Goal: Communication & Community: Answer question/provide support

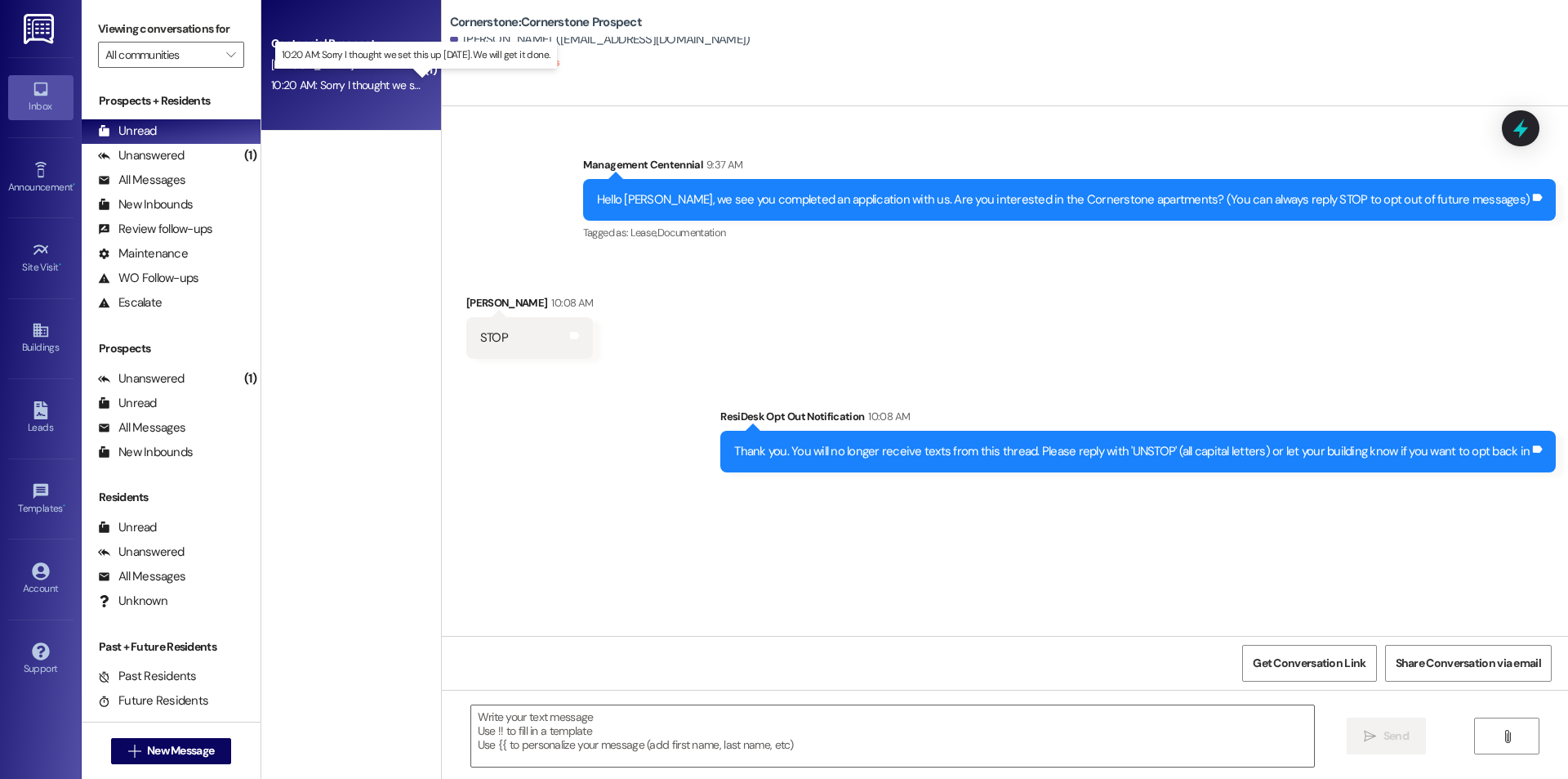
click at [318, 91] on div "10:20 AM: Sorry I thought we set this up yesterday. We will get it done. 10:20 …" at bounding box center [427, 85] width 313 height 14
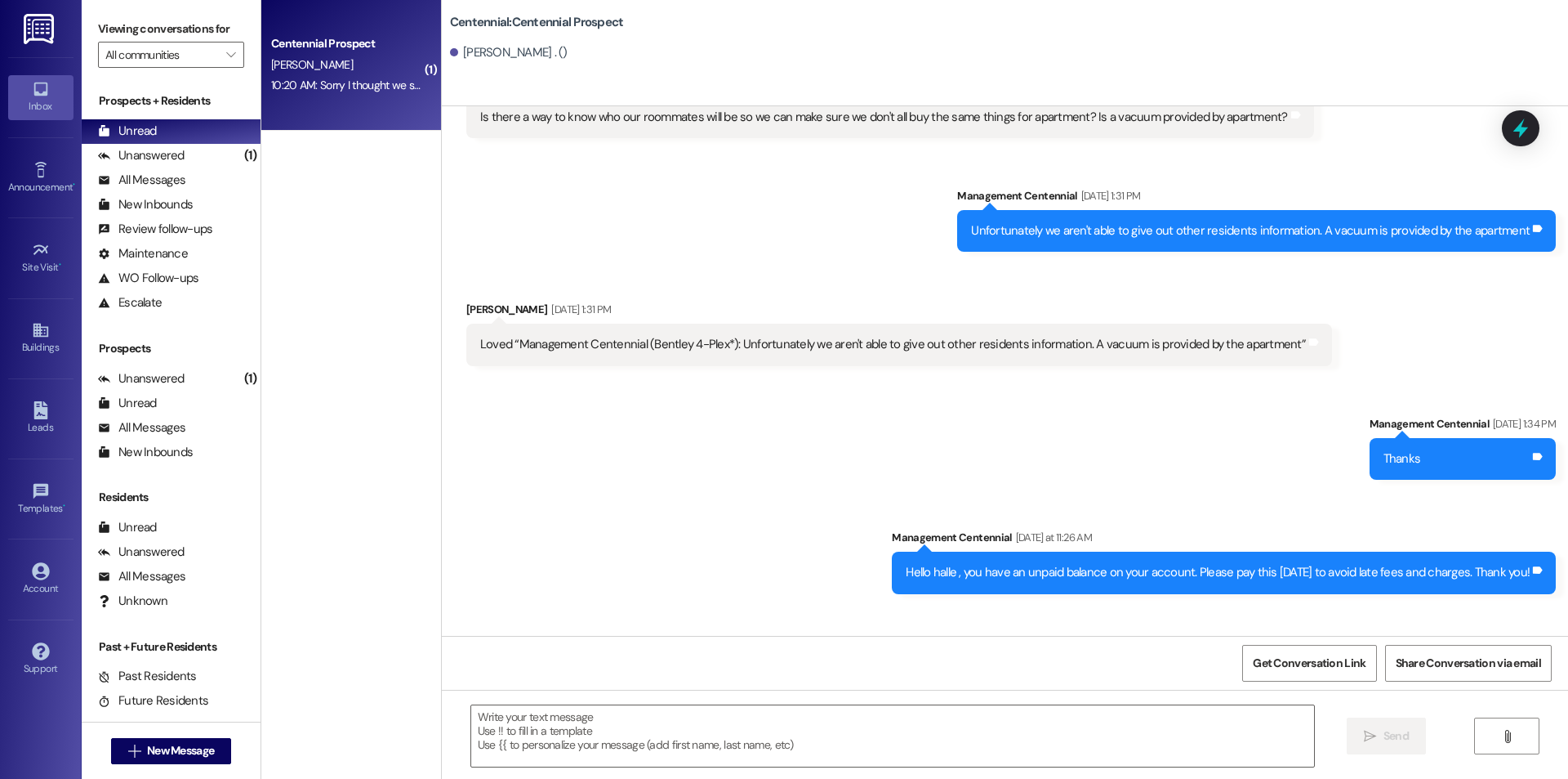
scroll to position [4831, 0]
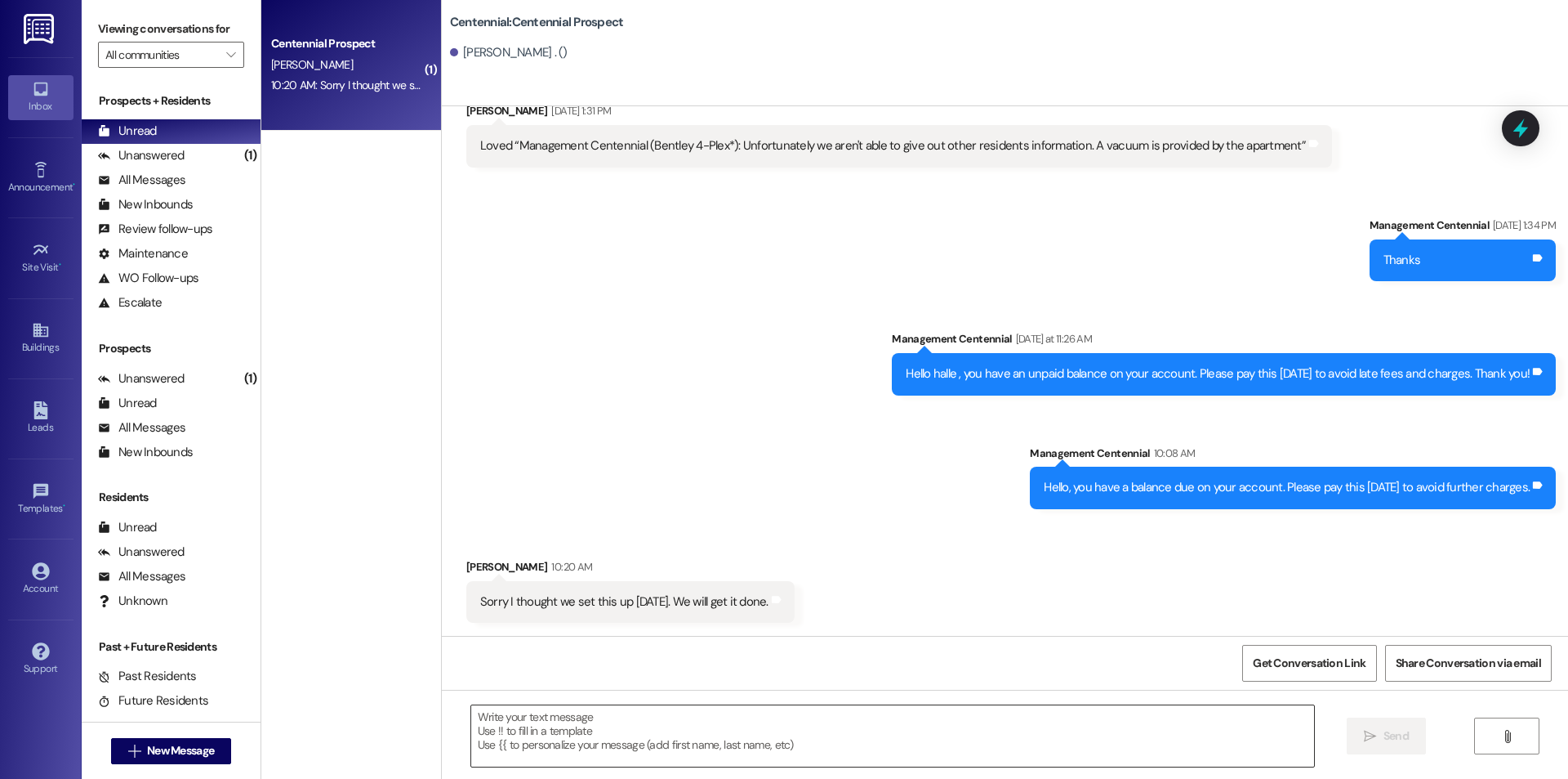
click at [649, 731] on textarea at bounding box center [892, 736] width 843 height 61
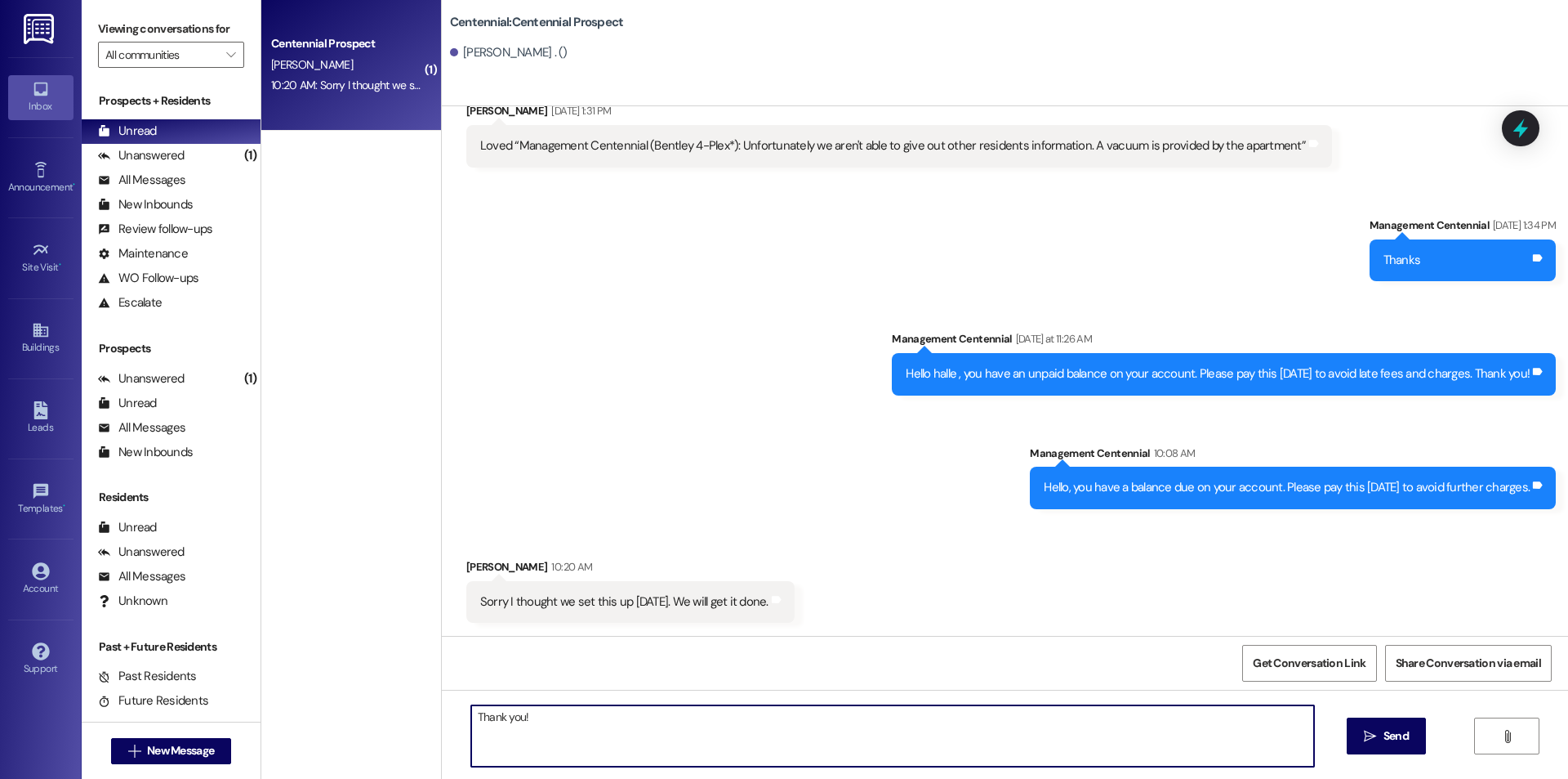
type textarea "Thank you!"
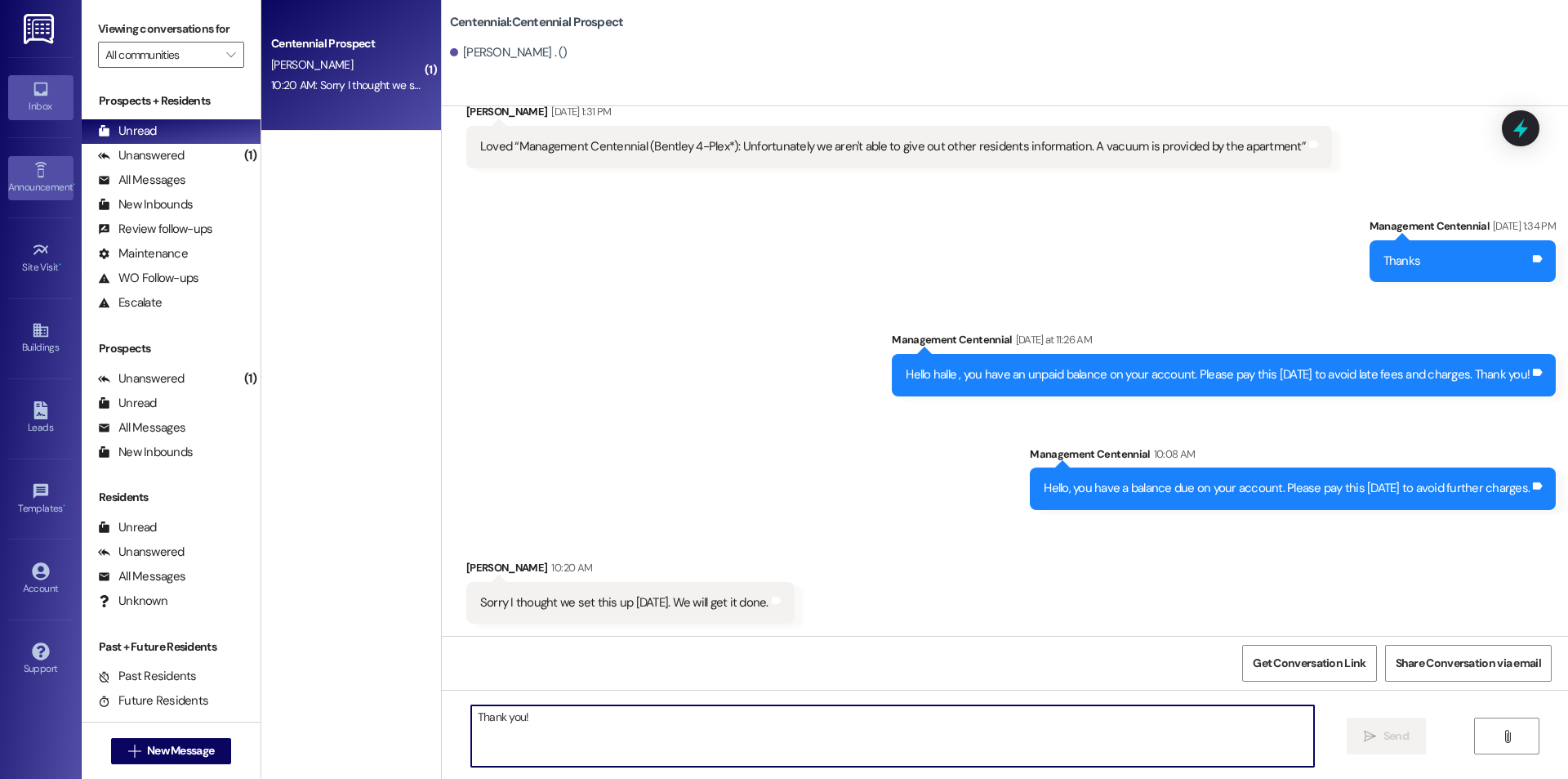
click at [47, 180] on div "Announcement •" at bounding box center [40, 187] width 82 height 16
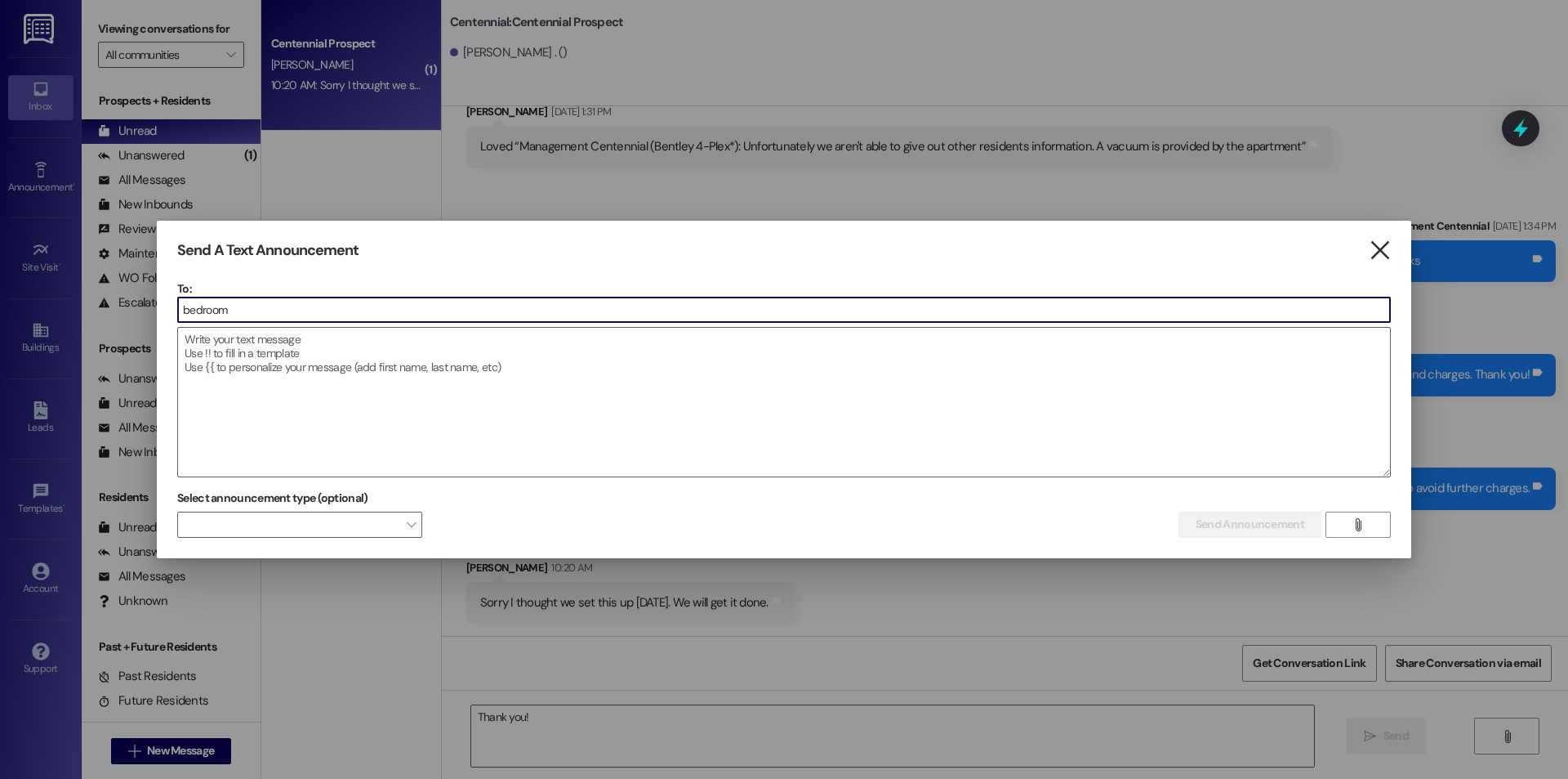
type input "bedroom"
click at [1380, 248] on icon "" at bounding box center [1380, 250] width 22 height 17
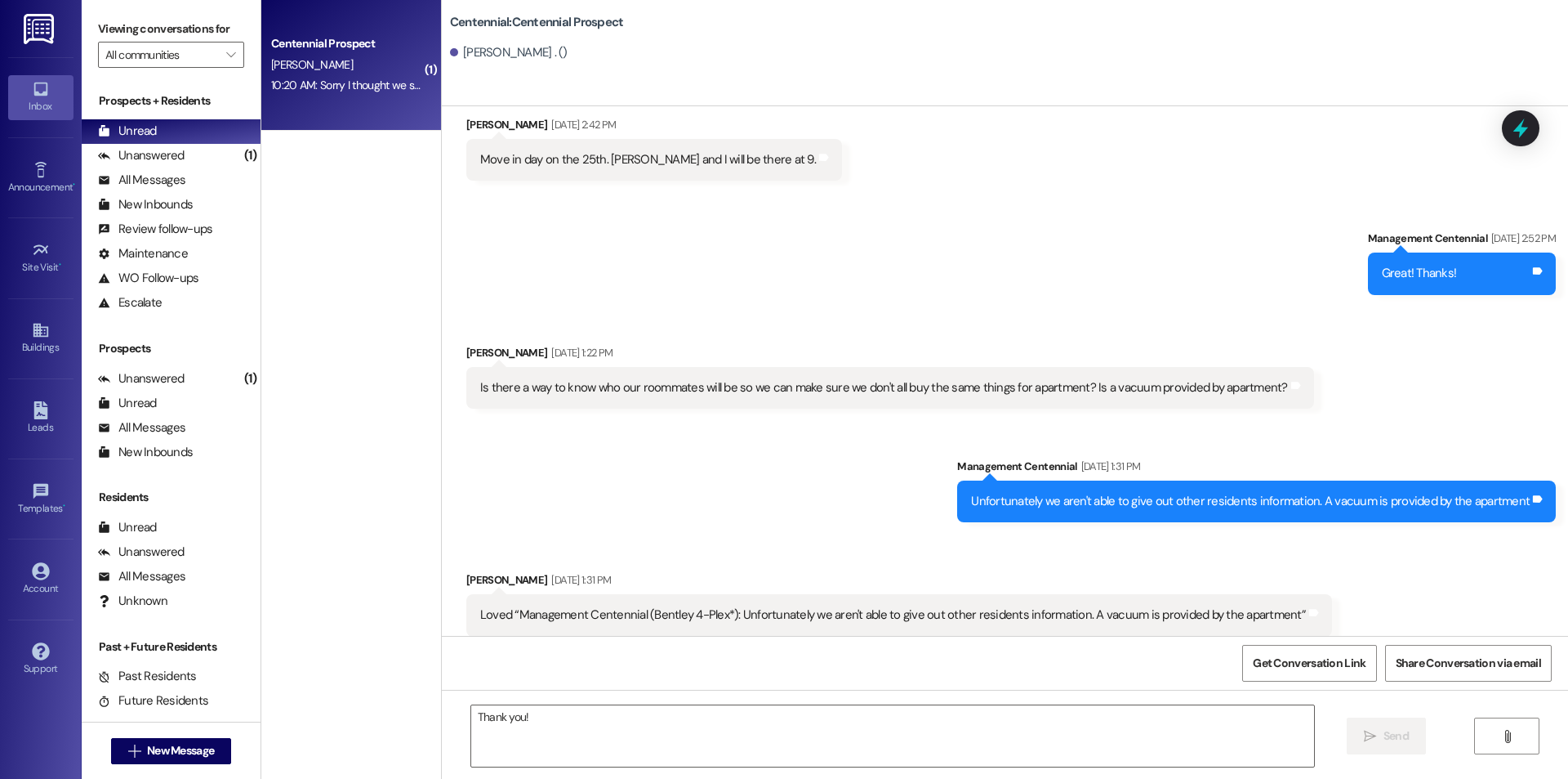
scroll to position [3958, 0]
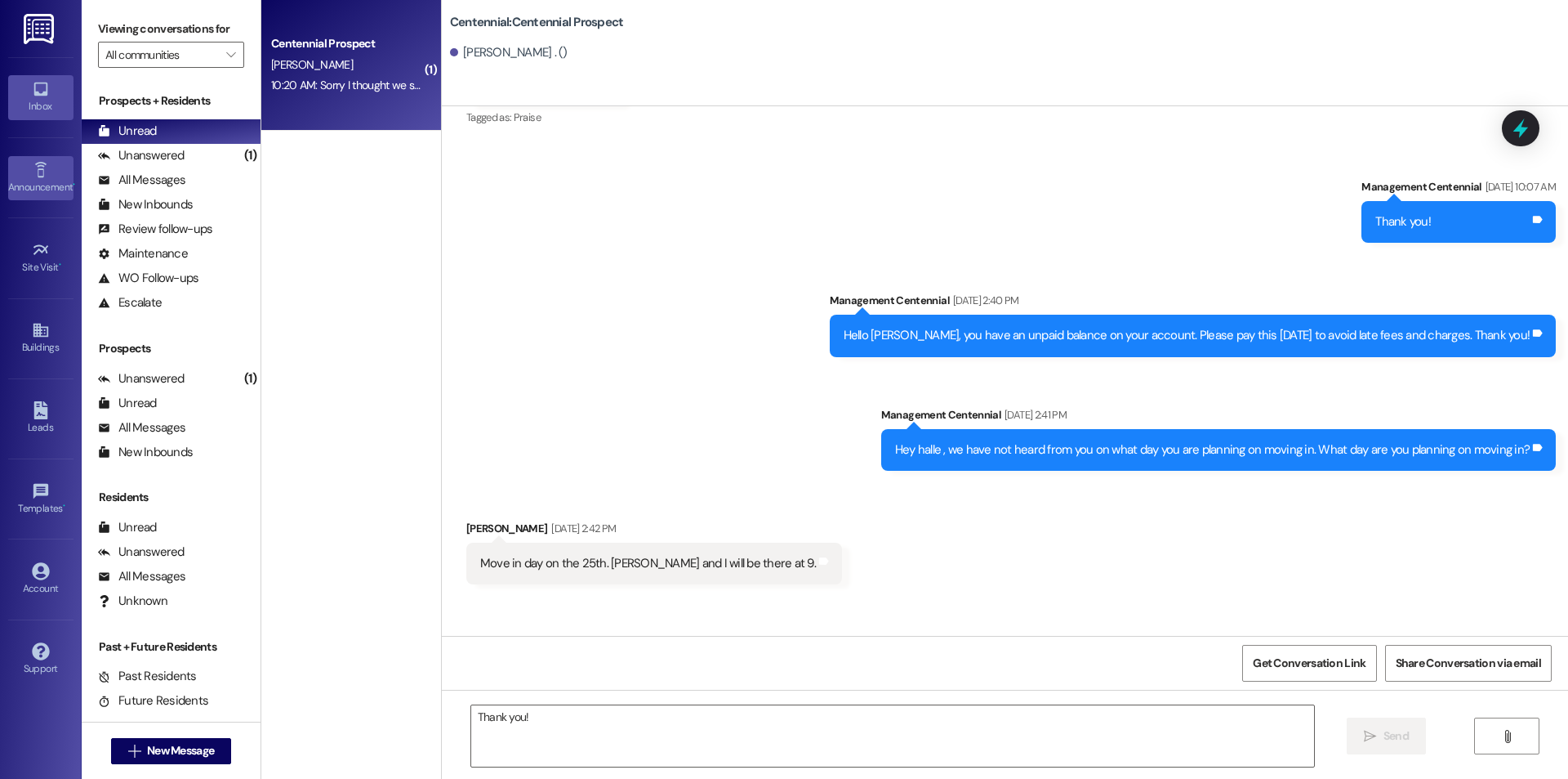
click at [35, 186] on div "Announcement •" at bounding box center [40, 187] width 82 height 16
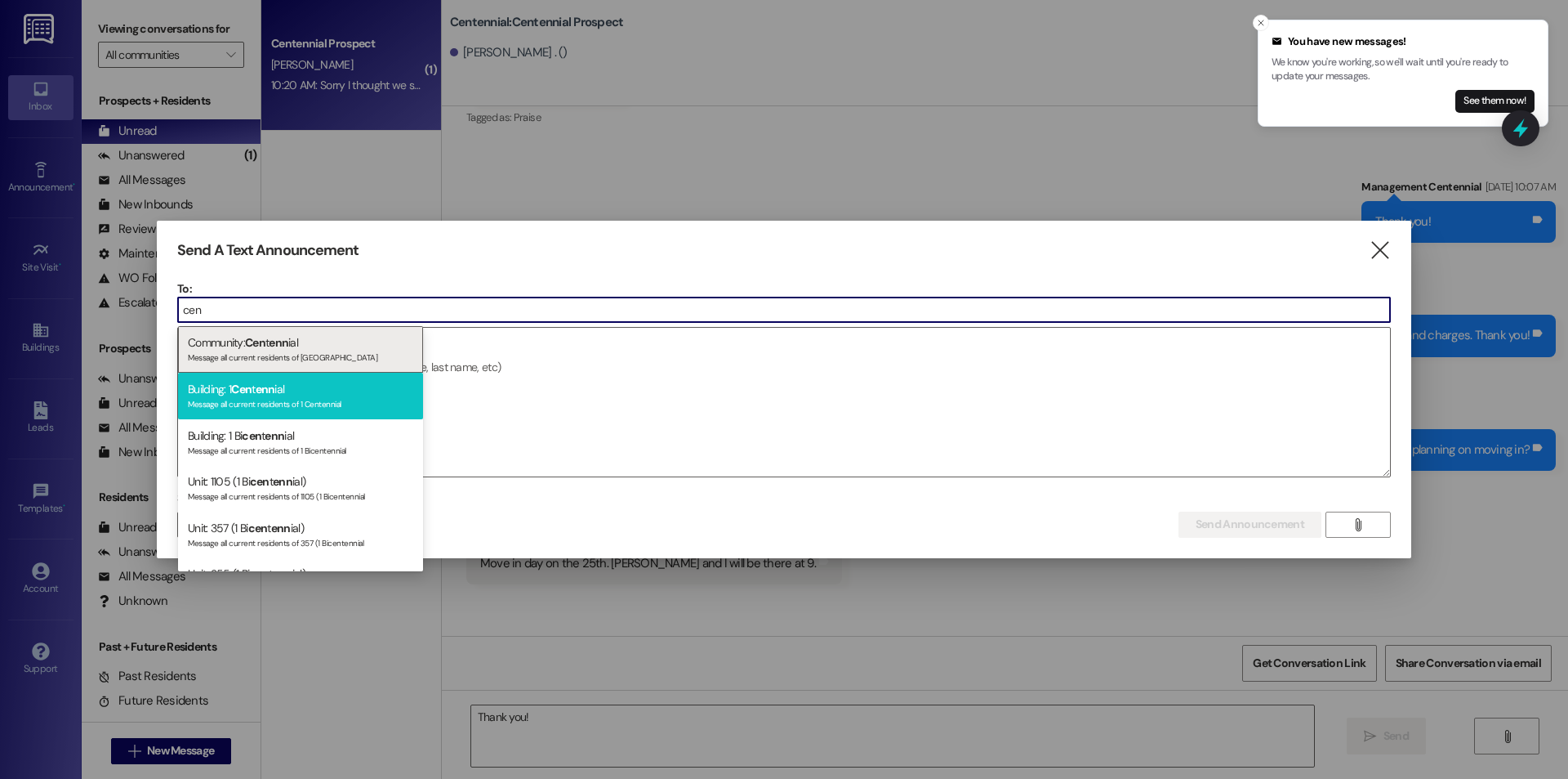
type input "cen"
click at [271, 390] on span "enn" at bounding box center [265, 389] width 20 height 14
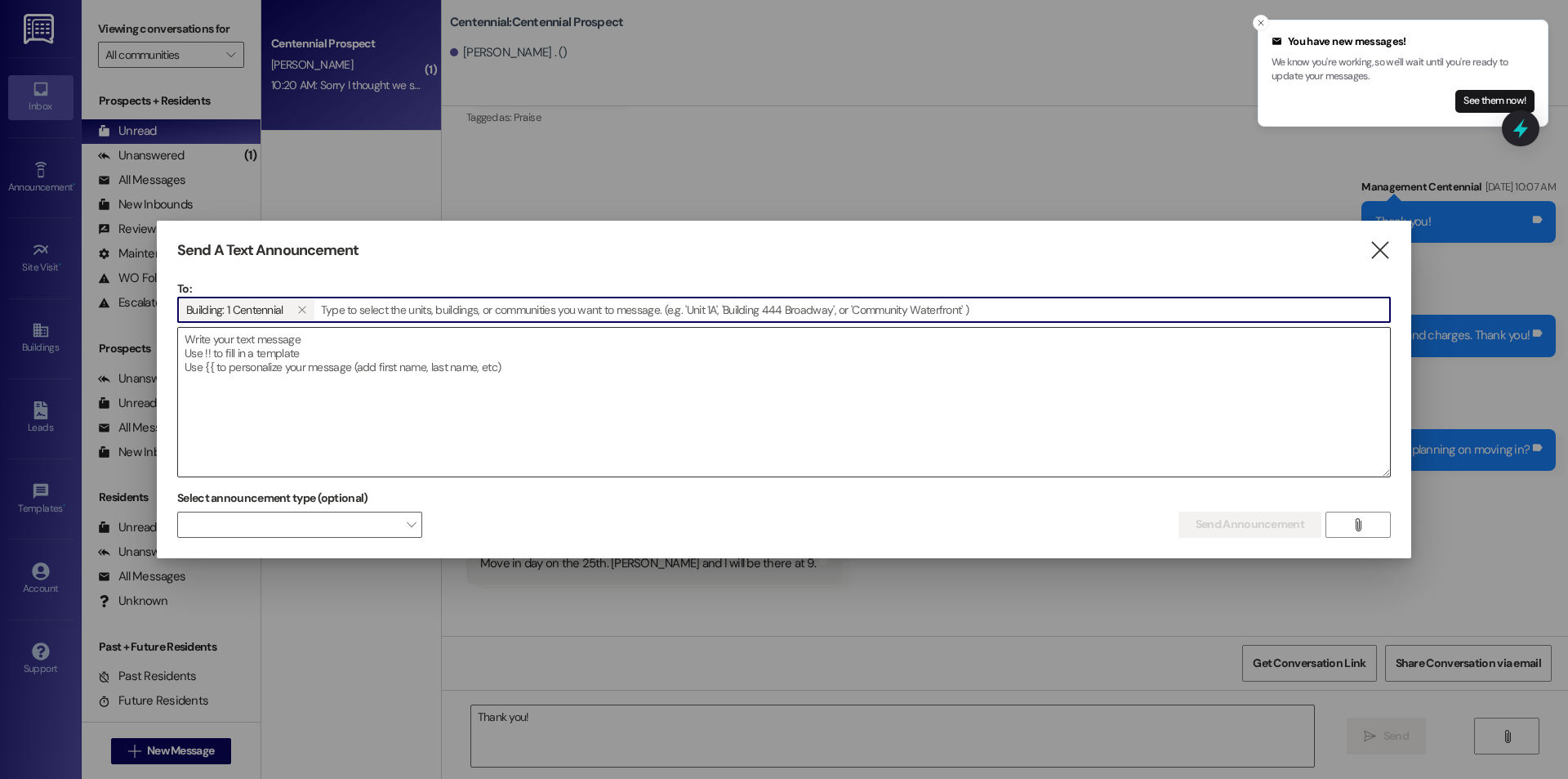
click at [311, 389] on textarea at bounding box center [784, 402] width 1212 height 149
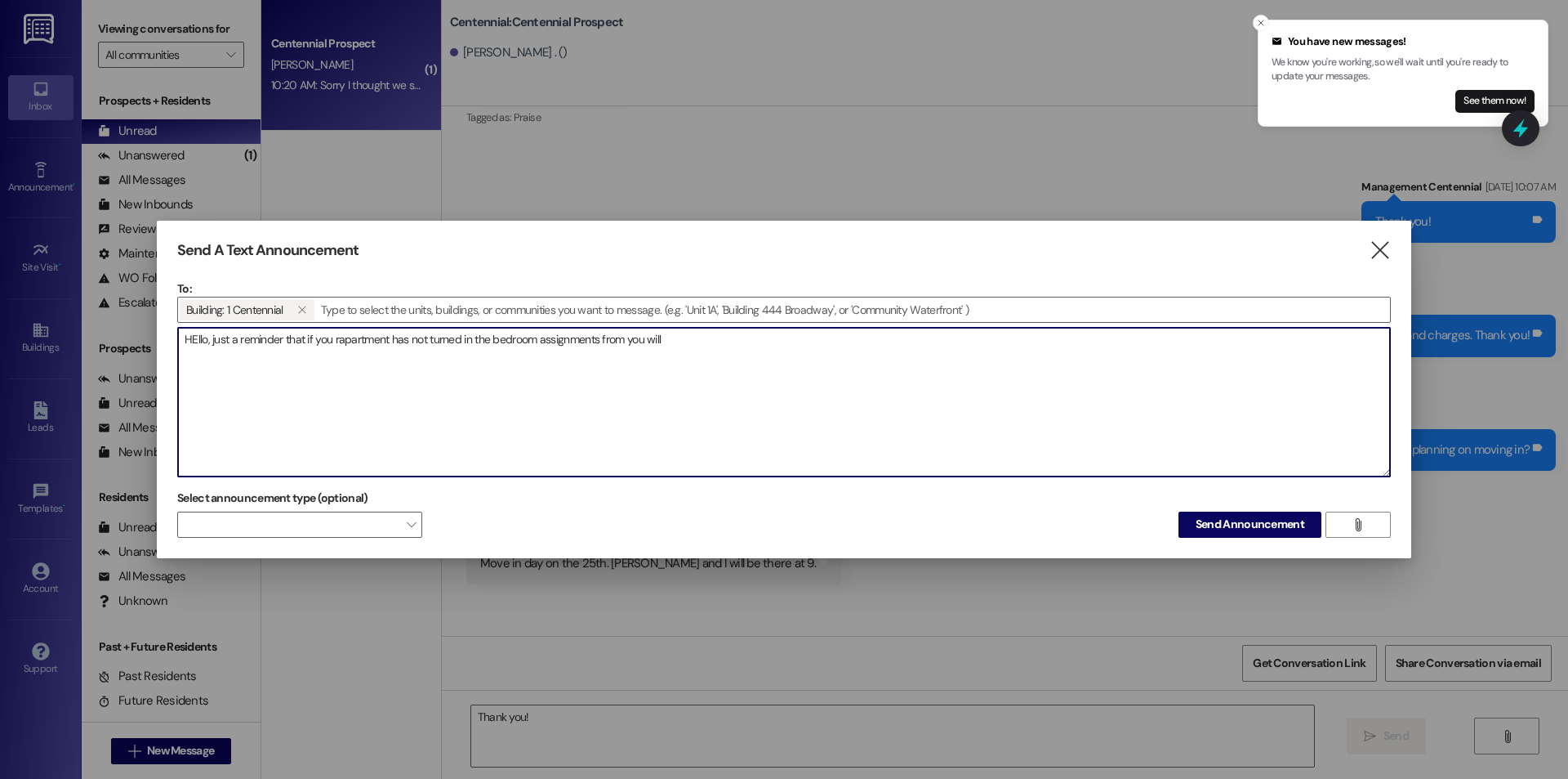
click at [196, 342] on textarea "HEllo, just a reminder that if you rapartment has not turned in the bedroom ass…" at bounding box center [784, 402] width 1212 height 149
drag, startPoint x: 309, startPoint y: 338, endPoint x: 703, endPoint y: 361, distance: 394.7
click at [678, 377] on textarea "Hello, just a reminder that if you rapartment has not turned in the bedroom ass…" at bounding box center [784, 402] width 1212 height 149
click at [486, 338] on textarea "Hello, just a reminder that we need the bedroom assignment from turned in by se…" at bounding box center [784, 402] width 1212 height 149
click at [725, 346] on textarea "Hello, just a reminder that we need the bedroom assignment form turned in by se…" at bounding box center [784, 402] width 1212 height 149
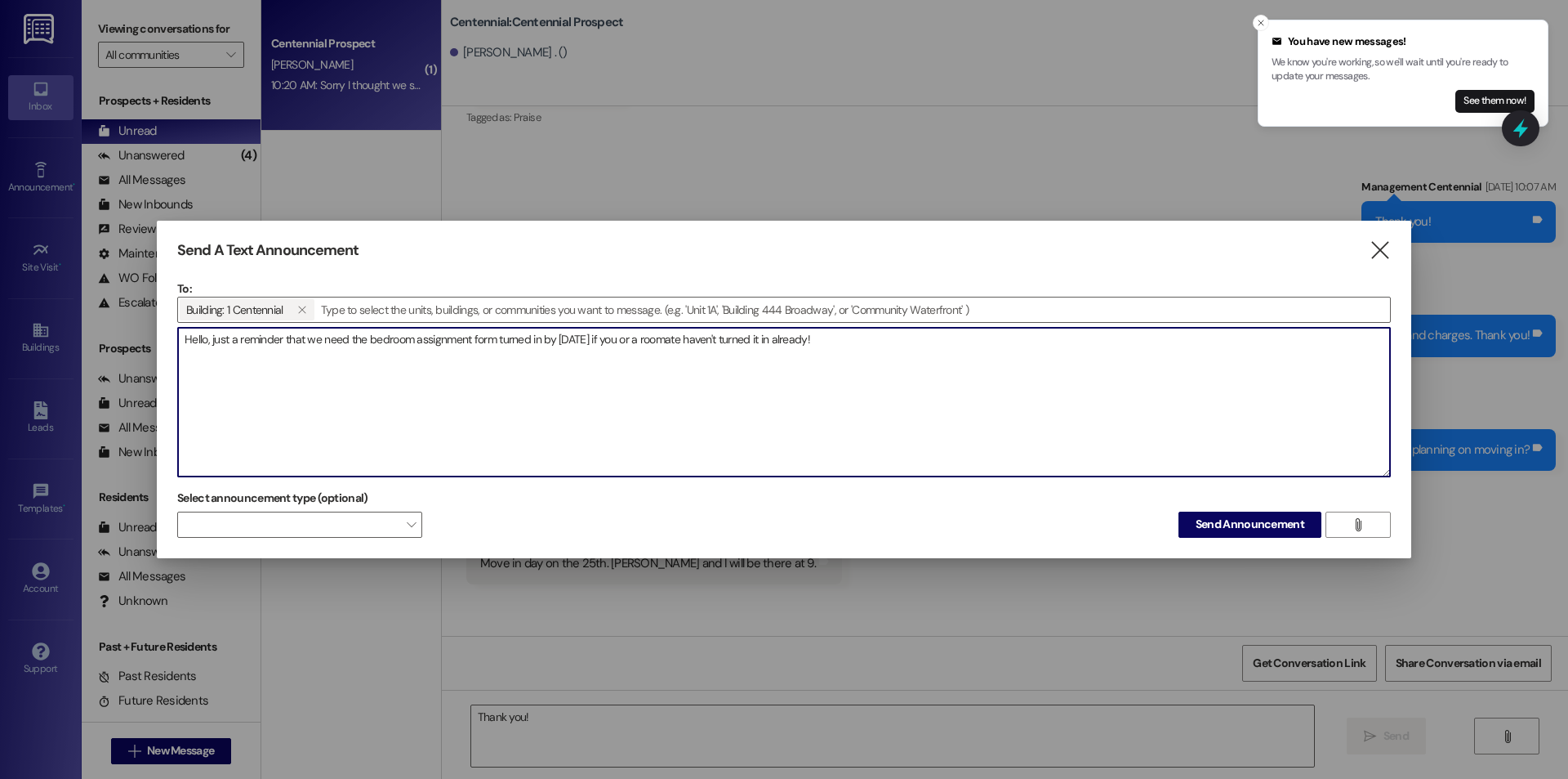
click at [913, 362] on textarea "Hello, just a reminder that we need the bedroom assignment form turned in by se…" at bounding box center [784, 402] width 1212 height 149
click at [1177, 352] on textarea "Hello, just a reminder that we need the bedroom assignment form turned in by se…" at bounding box center [784, 402] width 1212 height 149
drag, startPoint x: 920, startPoint y: 338, endPoint x: 900, endPoint y: 338, distance: 20.0
click at [900, 338] on textarea "Hello, just a reminder that we need the bedroom assignment form turned in by se…" at bounding box center [784, 402] width 1212 height 149
click at [1210, 354] on textarea "Hello, just a reminder that we need the bedroom assignment form turned in by se…" at bounding box center [784, 402] width 1212 height 149
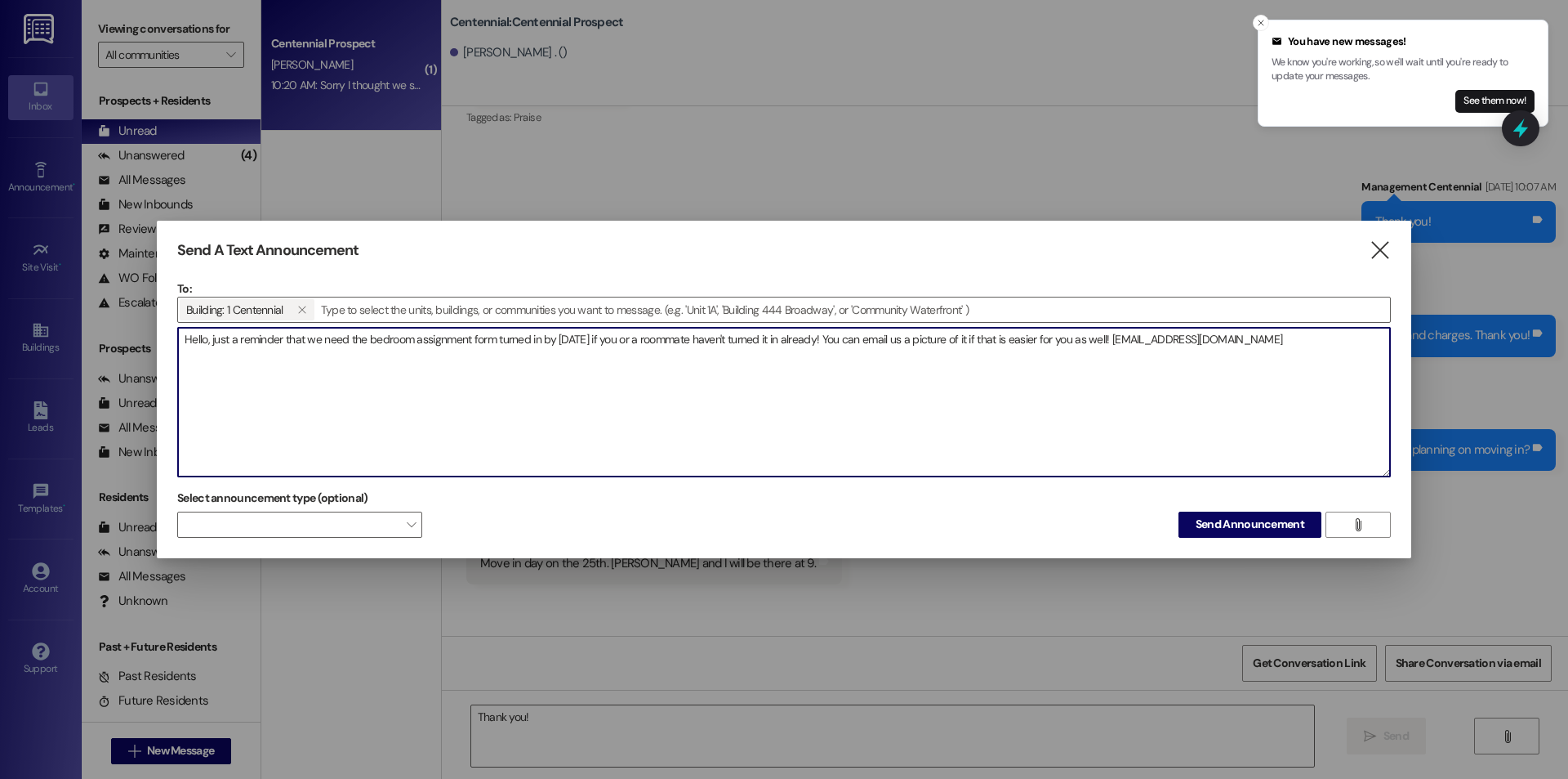
drag, startPoint x: 1146, startPoint y: 338, endPoint x: 1010, endPoint y: 343, distance: 136.1
click at [1010, 343] on textarea "Hello, just a reminder that we need the bedroom assignment form turned in by se…" at bounding box center [784, 402] width 1212 height 149
click at [917, 387] on textarea "Hello, just a reminder that we need the bedroom assignment form turned in by se…" at bounding box center [784, 402] width 1212 height 149
drag, startPoint x: 1065, startPoint y: 342, endPoint x: 1054, endPoint y: 380, distance: 39.6
click at [1051, 382] on textarea "Hello, just a reminder that we need the bedroom assignment form turned in by se…" at bounding box center [784, 402] width 1212 height 149
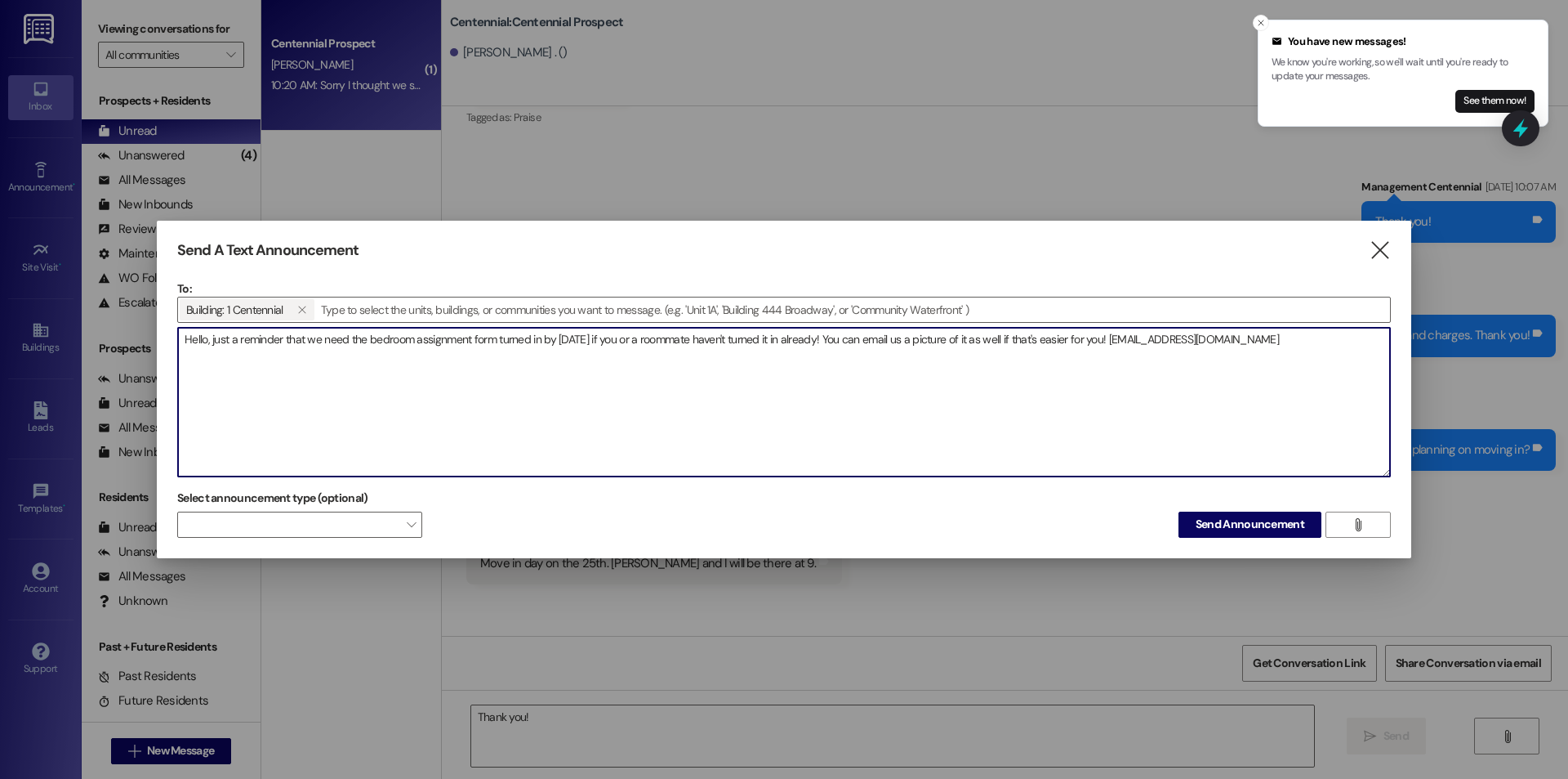
drag, startPoint x: 1207, startPoint y: 389, endPoint x: 1253, endPoint y: 390, distance: 46.0
click at [1207, 390] on textarea "Hello, just a reminder that we need the bedroom assignment form turned in by se…" at bounding box center [784, 402] width 1212 height 149
type textarea "Hello, just a reminder that we need the bedroom assignment form turned in by se…"
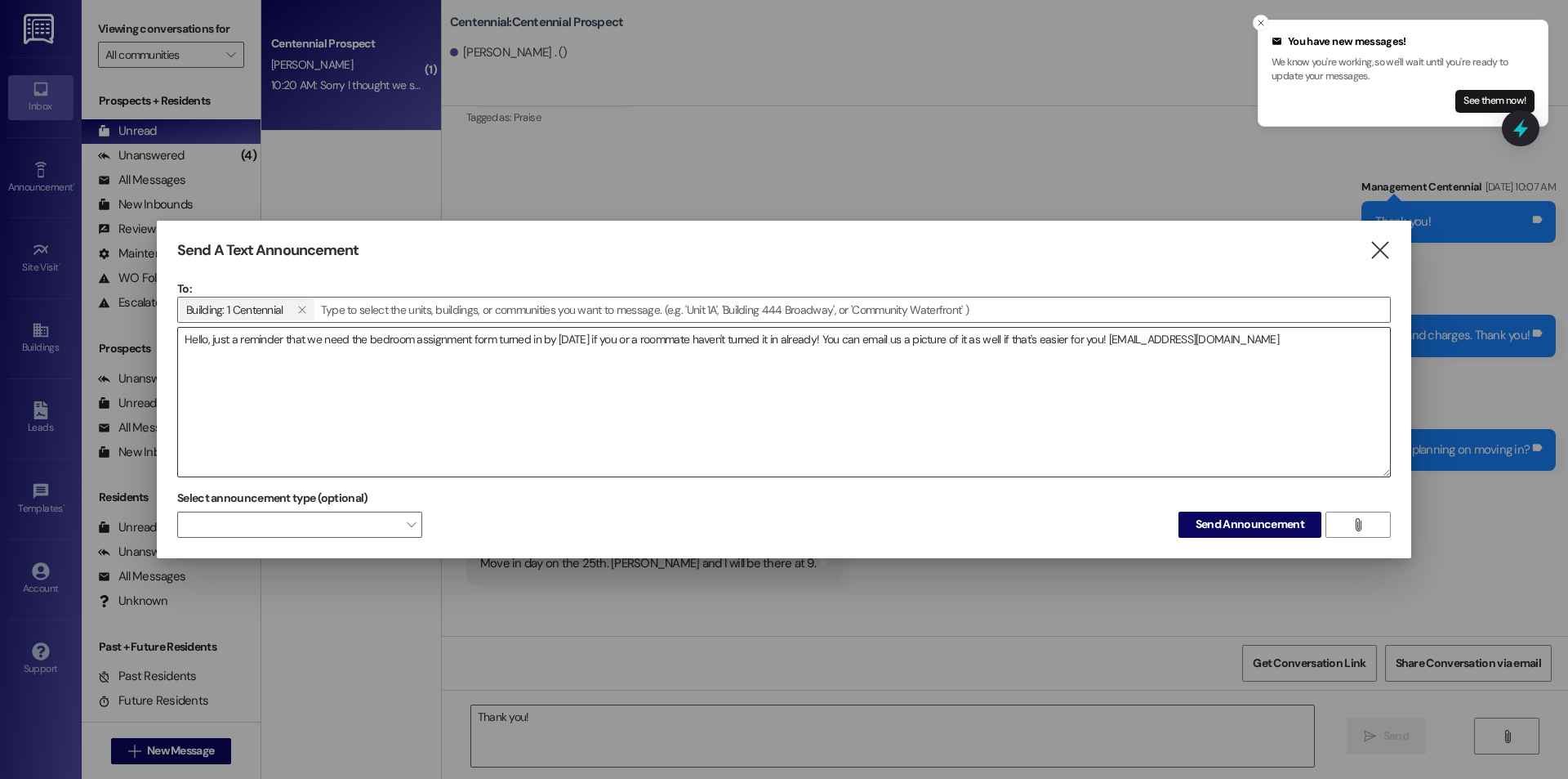
drag, startPoint x: 1396, startPoint y: 385, endPoint x: 1376, endPoint y: 380, distance: 20.6
click at [1396, 385] on div "Send A Text Announcement  To: Building: 1 Centennial   Drop image file here …" at bounding box center [784, 389] width 1254 height 337
click at [1195, 528] on span "Send Announcement" at bounding box center [1250, 524] width 116 height 17
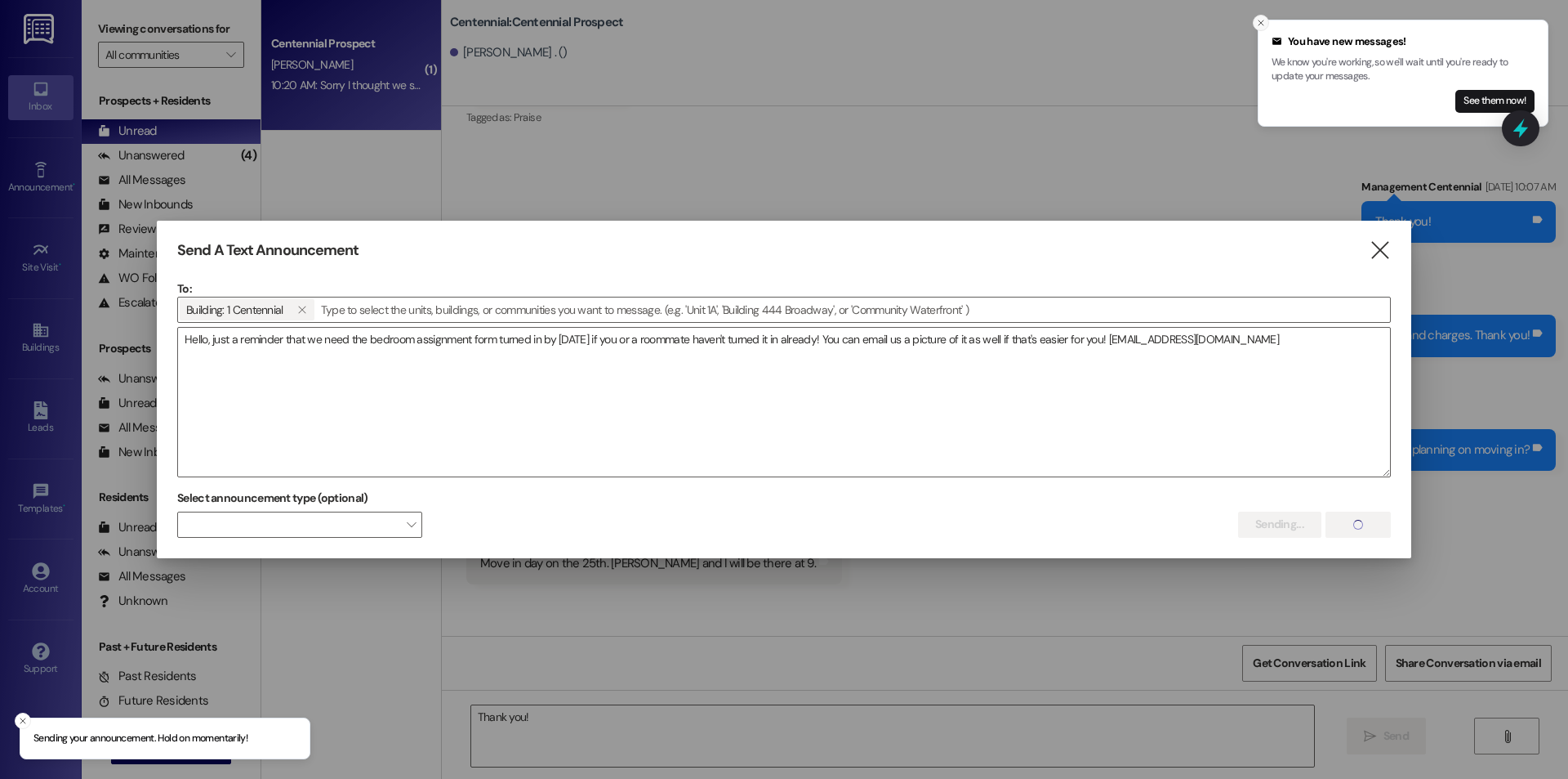
click at [1257, 23] on icon "Close toast" at bounding box center [1261, 22] width 10 height 10
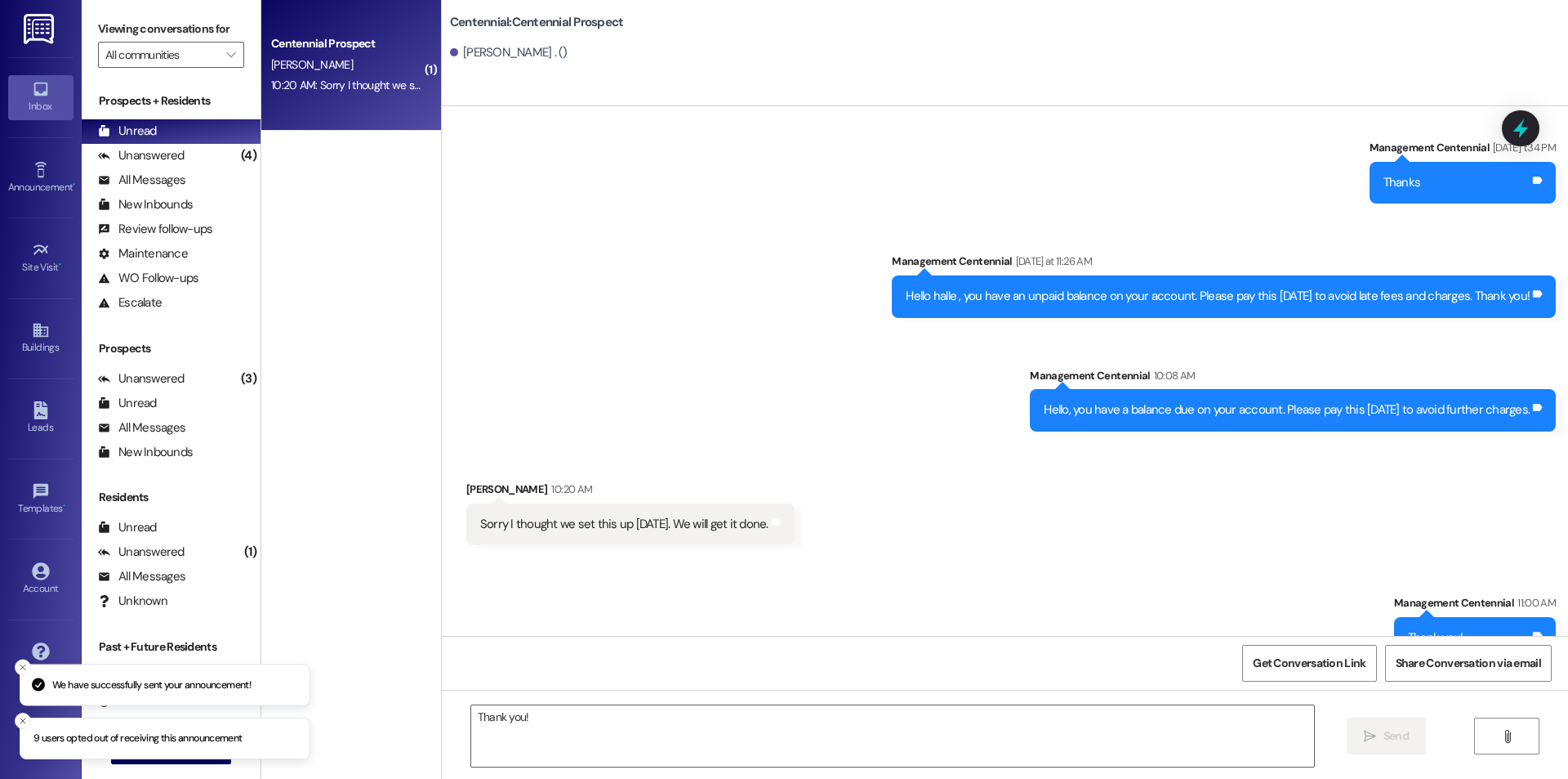
scroll to position [4946, 0]
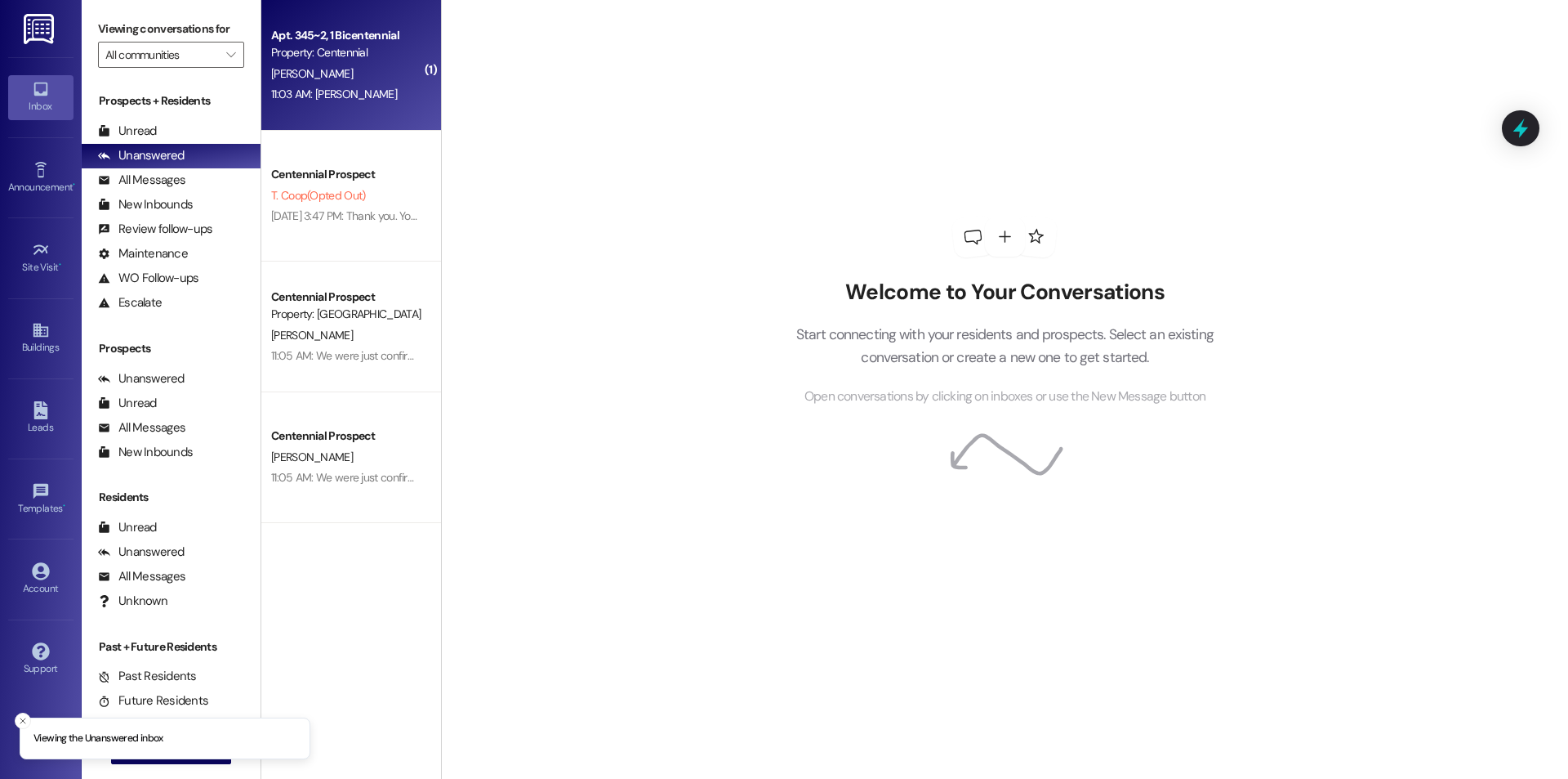
click at [347, 114] on div "Apt. 345~2, 1 Bicentennial Property: Centennial [PERSON_NAME] 11:03 AM: [PERSON…" at bounding box center [351, 65] width 180 height 131
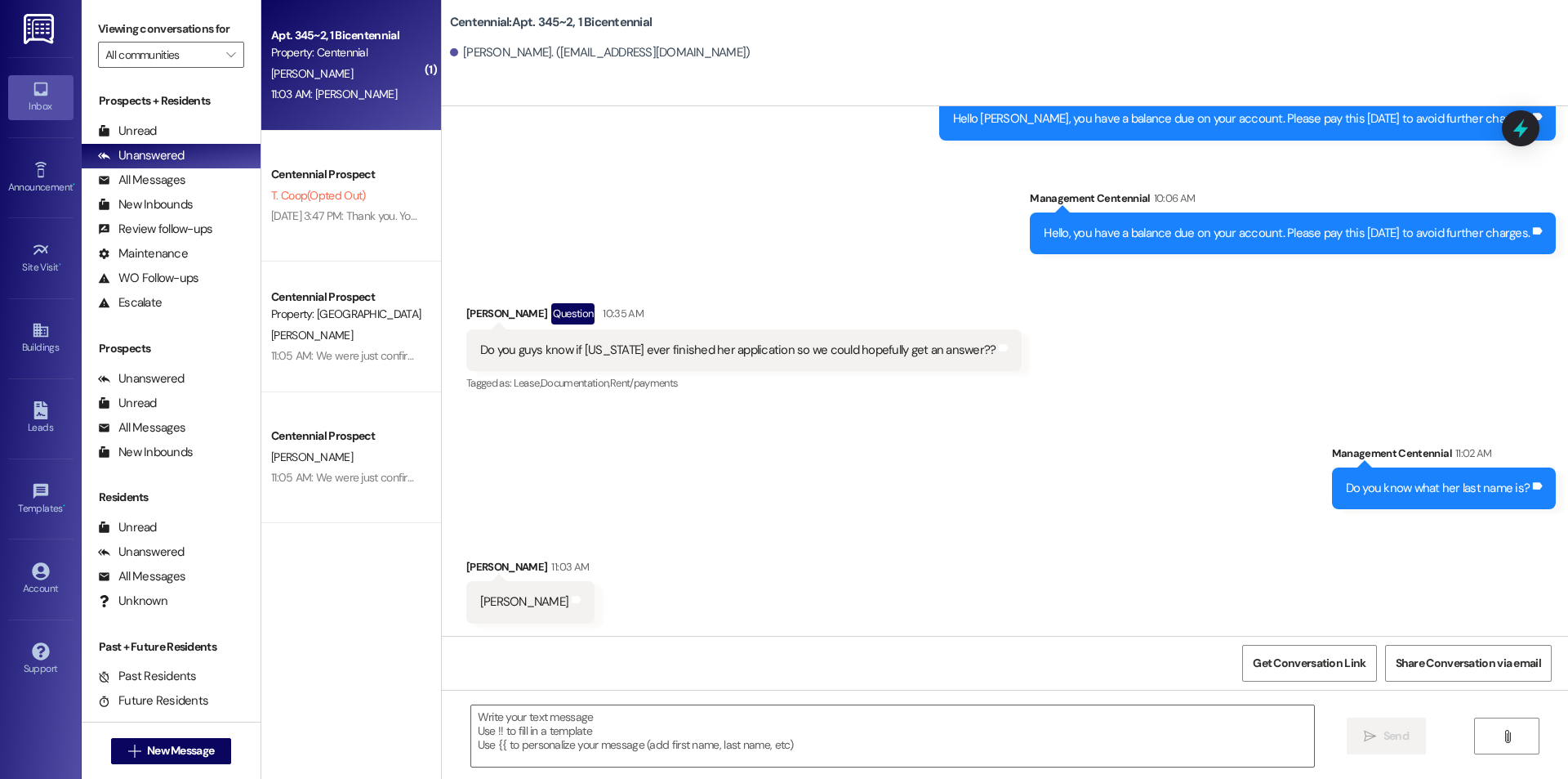
scroll to position [5054, 0]
click at [599, 749] on textarea at bounding box center [892, 736] width 843 height 61
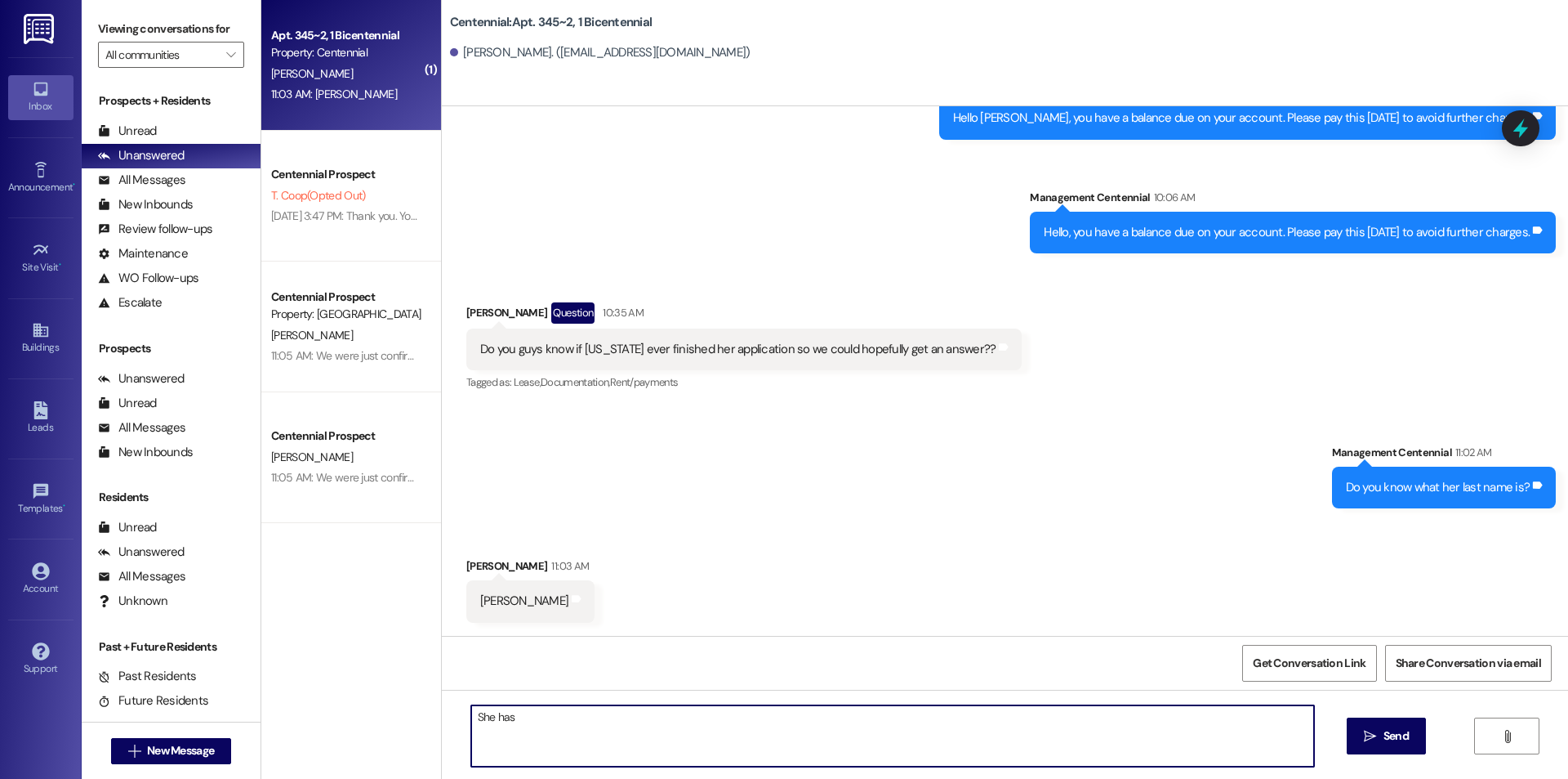
drag, startPoint x: 588, startPoint y: 738, endPoint x: 434, endPoint y: 723, distance: 154.7
click at [442, 723] on div "She has  Send " at bounding box center [1004, 750] width 1126 height 123
type textarea "It looks like she has everything filled out but she has not submitted it yet!"
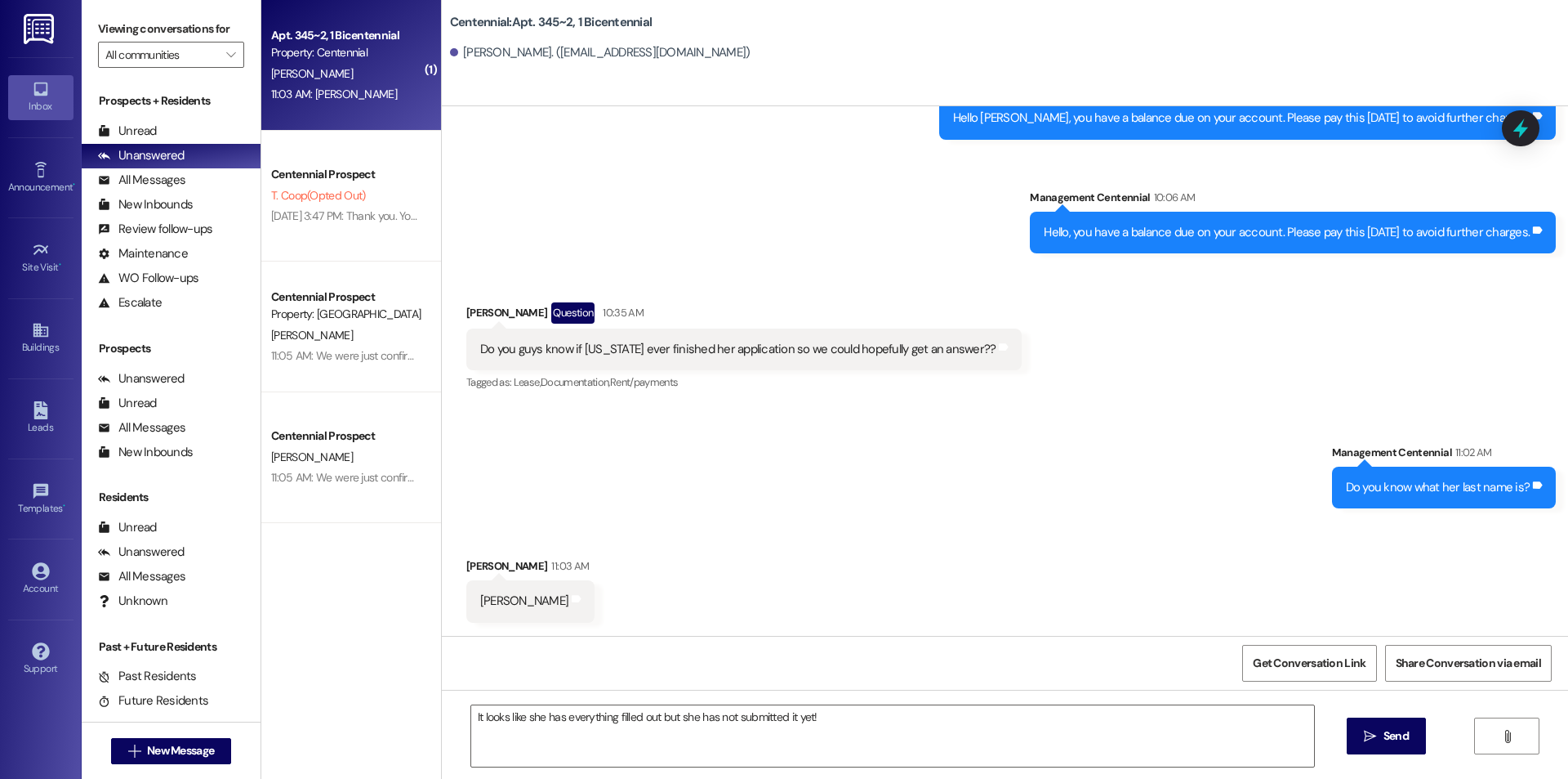
drag, startPoint x: 1343, startPoint y: 727, endPoint x: 1331, endPoint y: 725, distance: 12.2
click at [1343, 727] on div "It looks like she has everything filled out but she has not submitted it yet! …" at bounding box center [1004, 750] width 1126 height 123
click at [1403, 734] on span "Send" at bounding box center [1396, 735] width 25 height 17
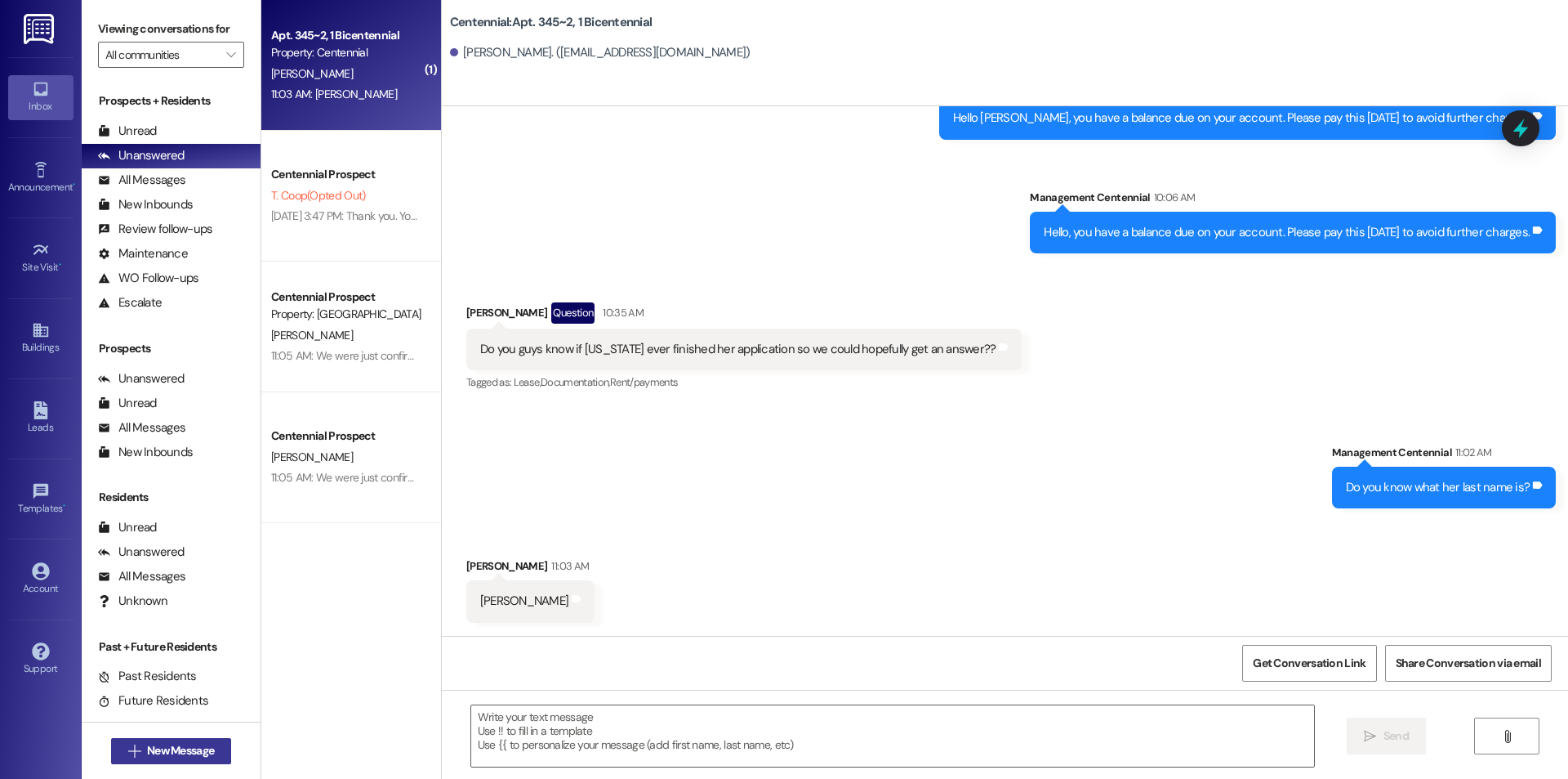
scroll to position [5053, 0]
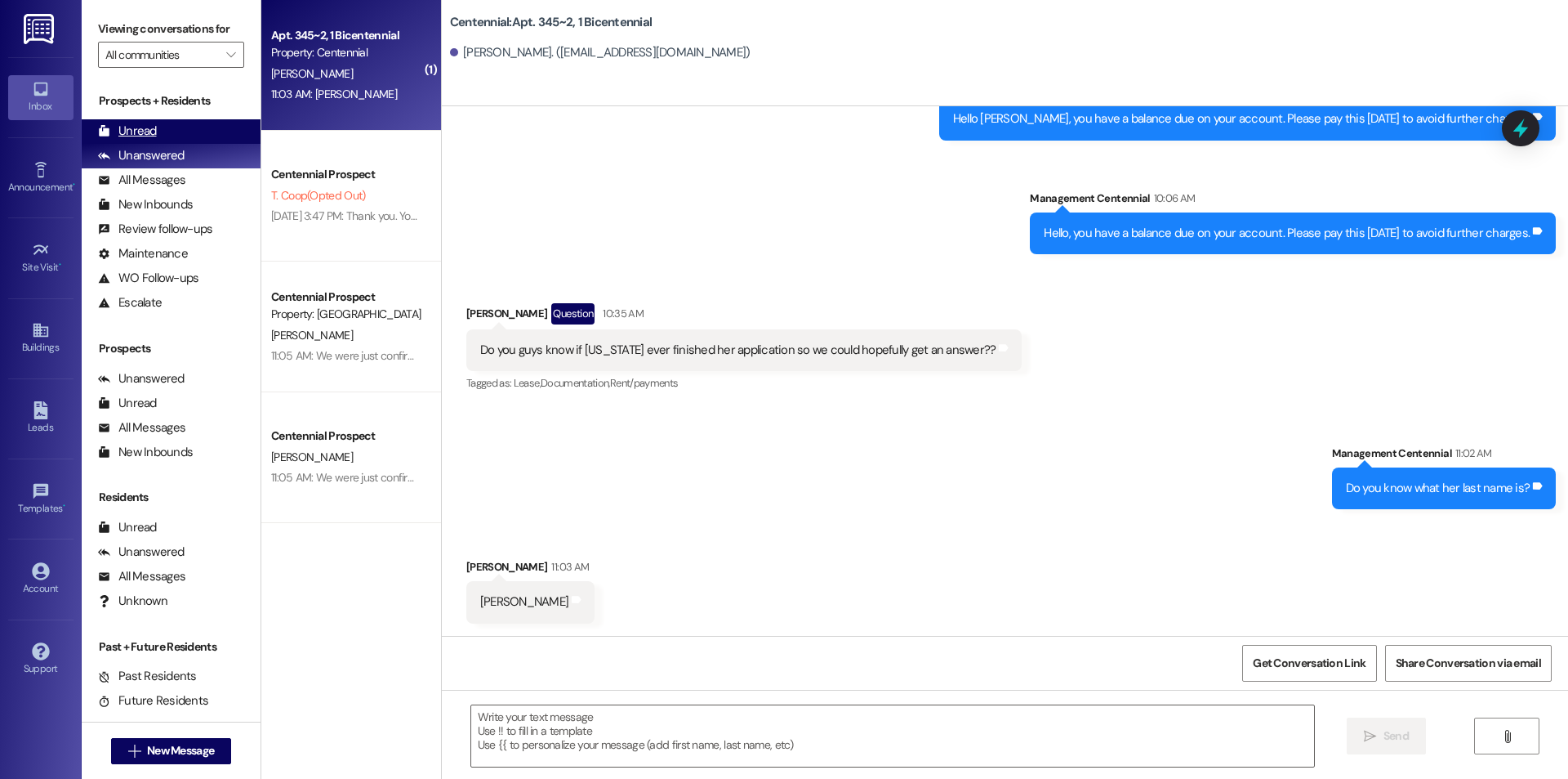
click at [145, 123] on div "Unread" at bounding box center [127, 131] width 59 height 17
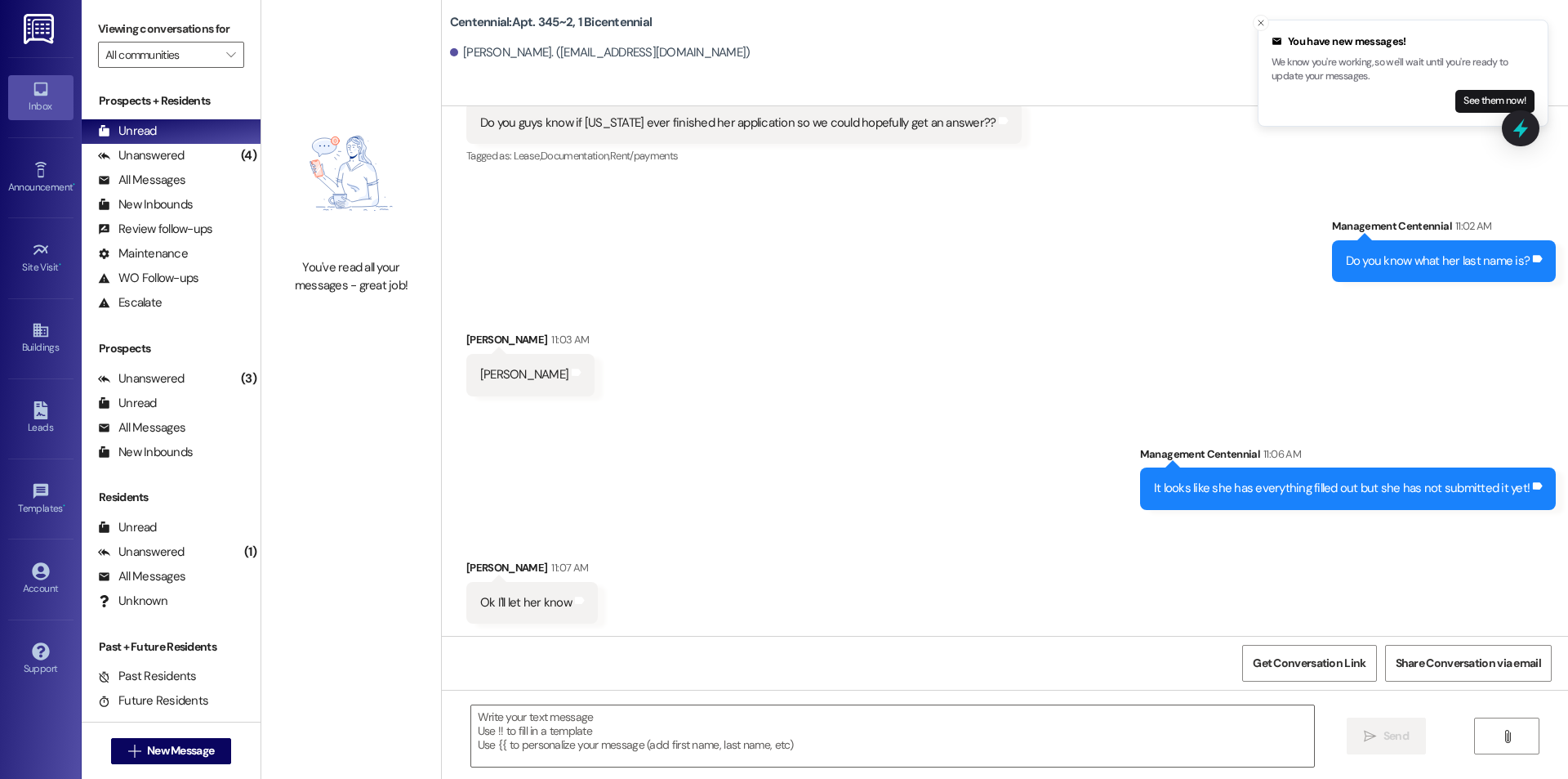
scroll to position [5281, 0]
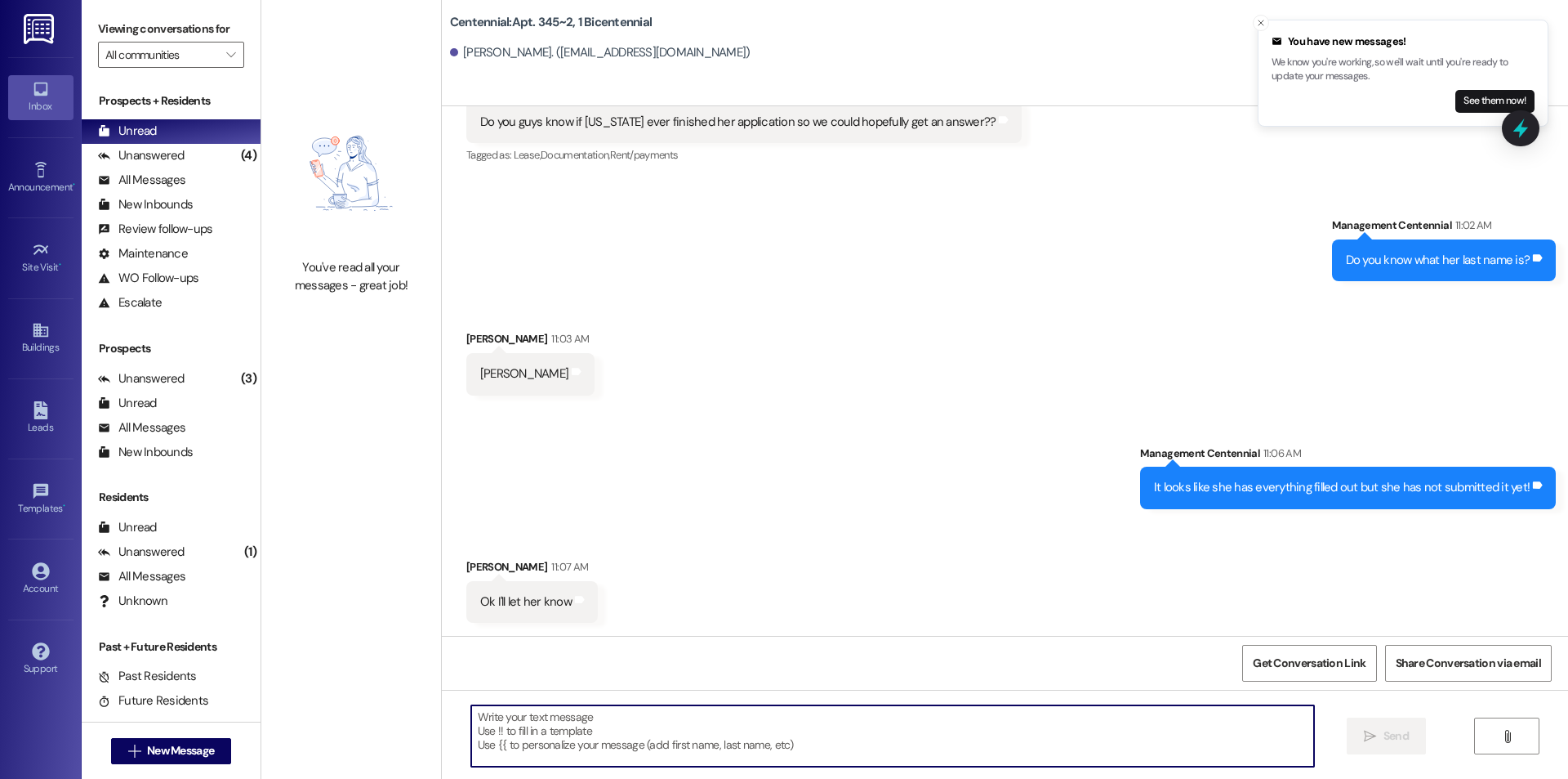
click at [663, 720] on textarea at bounding box center [892, 736] width 843 height 61
click at [678, 759] on textarea at bounding box center [892, 736] width 843 height 61
type textarea "T"
type textarea "Sounds good!"
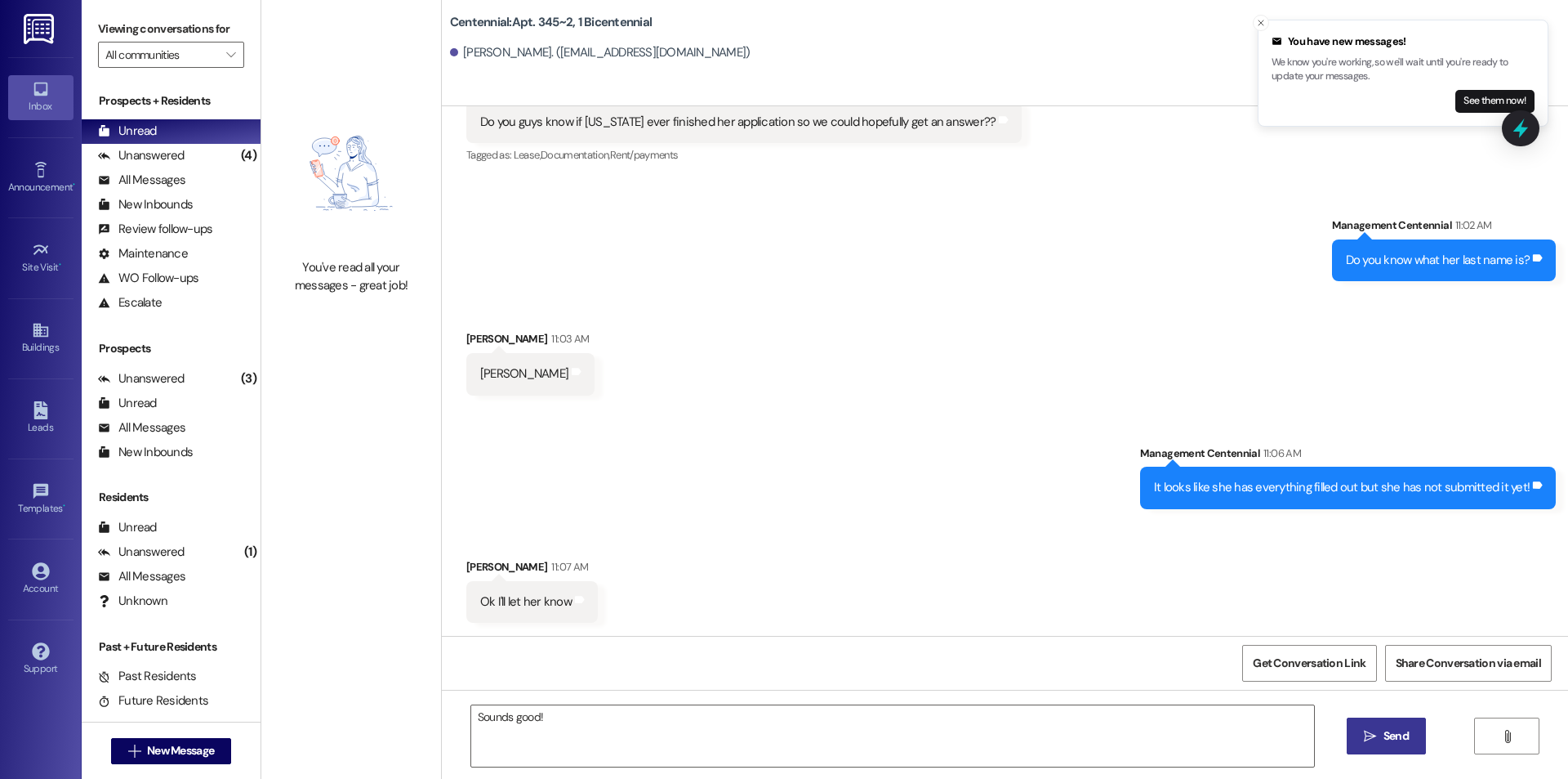
click at [1371, 734] on icon "" at bounding box center [1370, 736] width 13 height 13
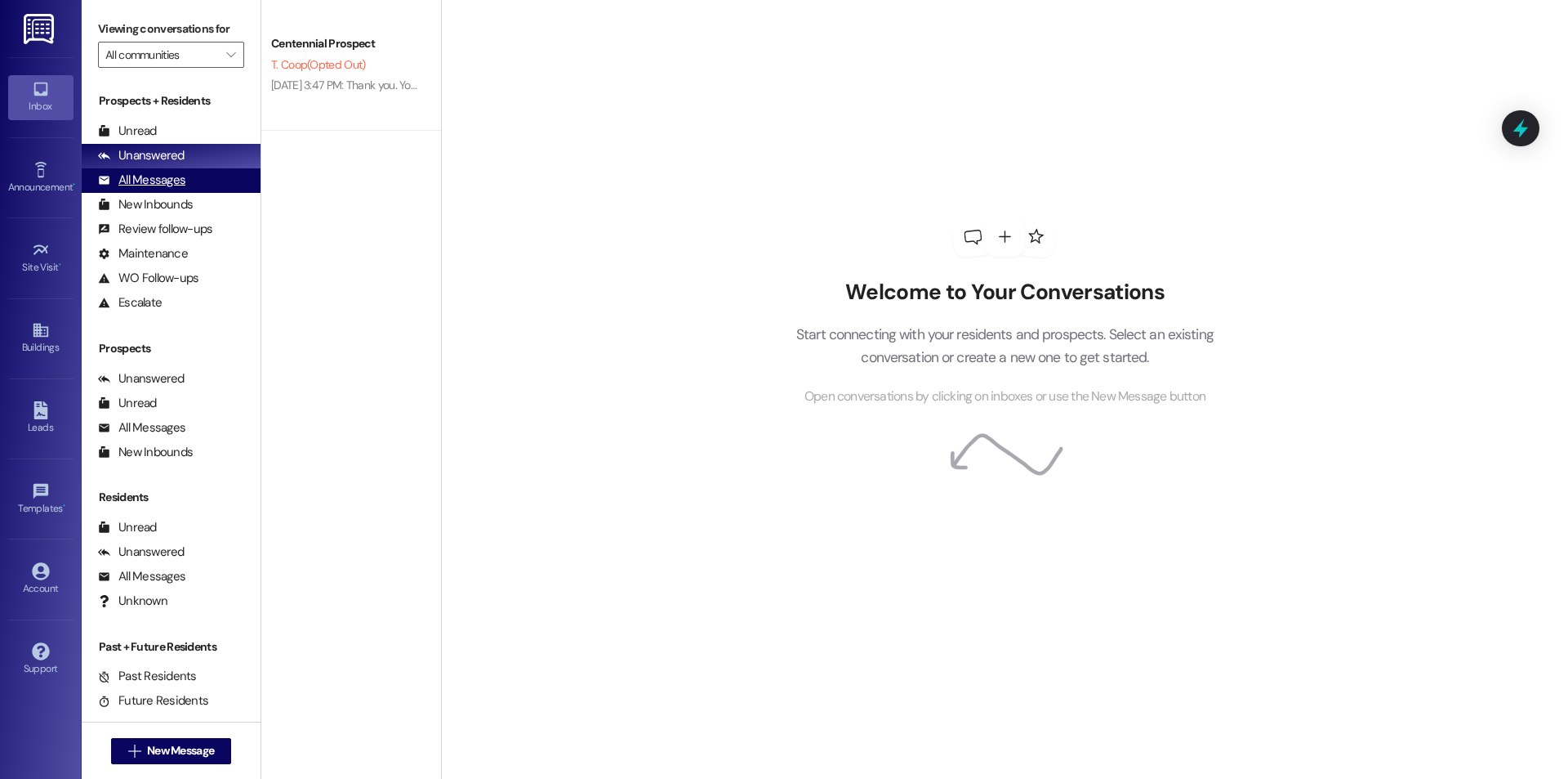
click at [197, 175] on div "All Messages (undefined)" at bounding box center [171, 180] width 179 height 24
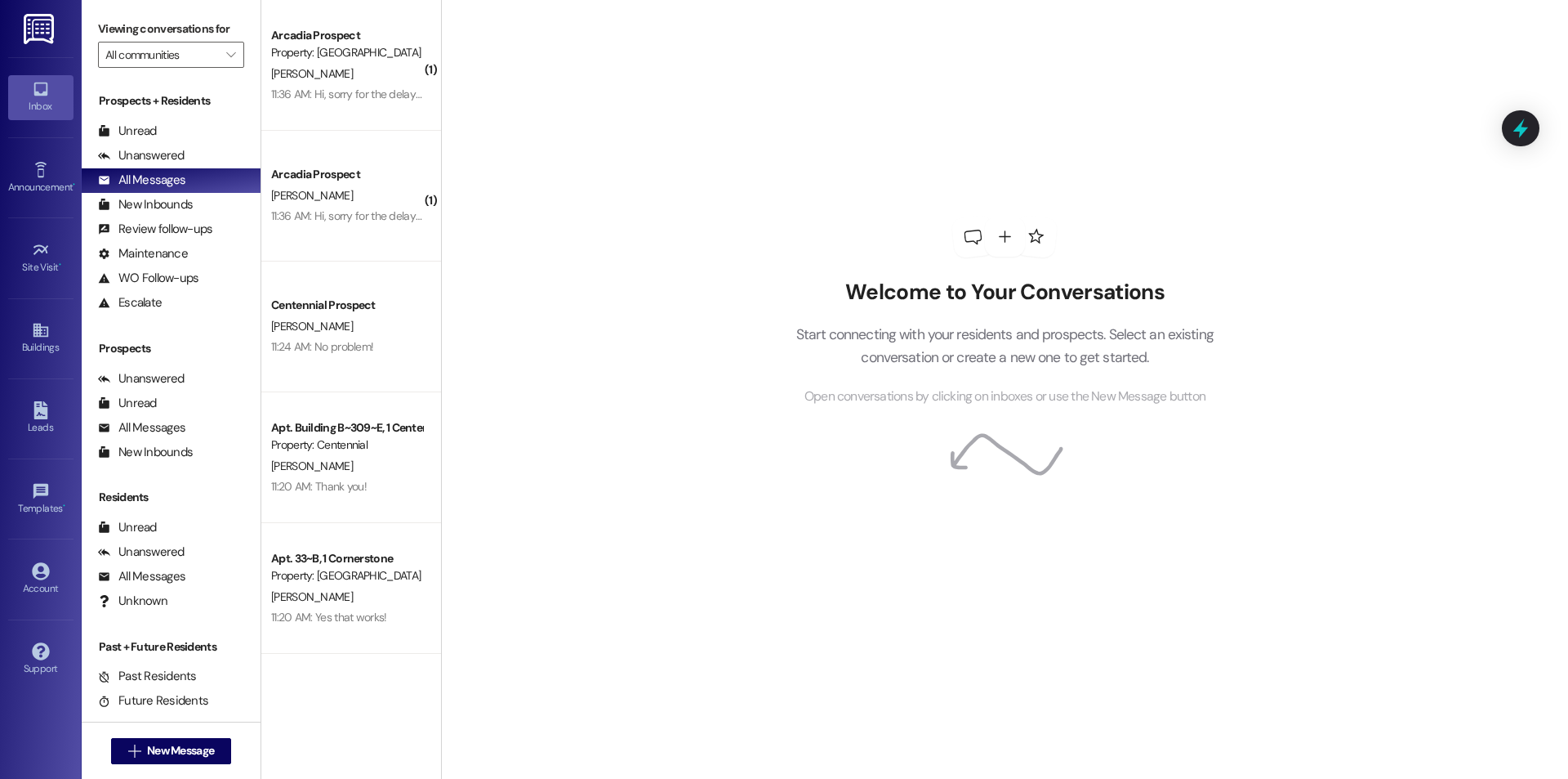
click at [393, 71] on div "V. Litovka" at bounding box center [347, 74] width 154 height 21
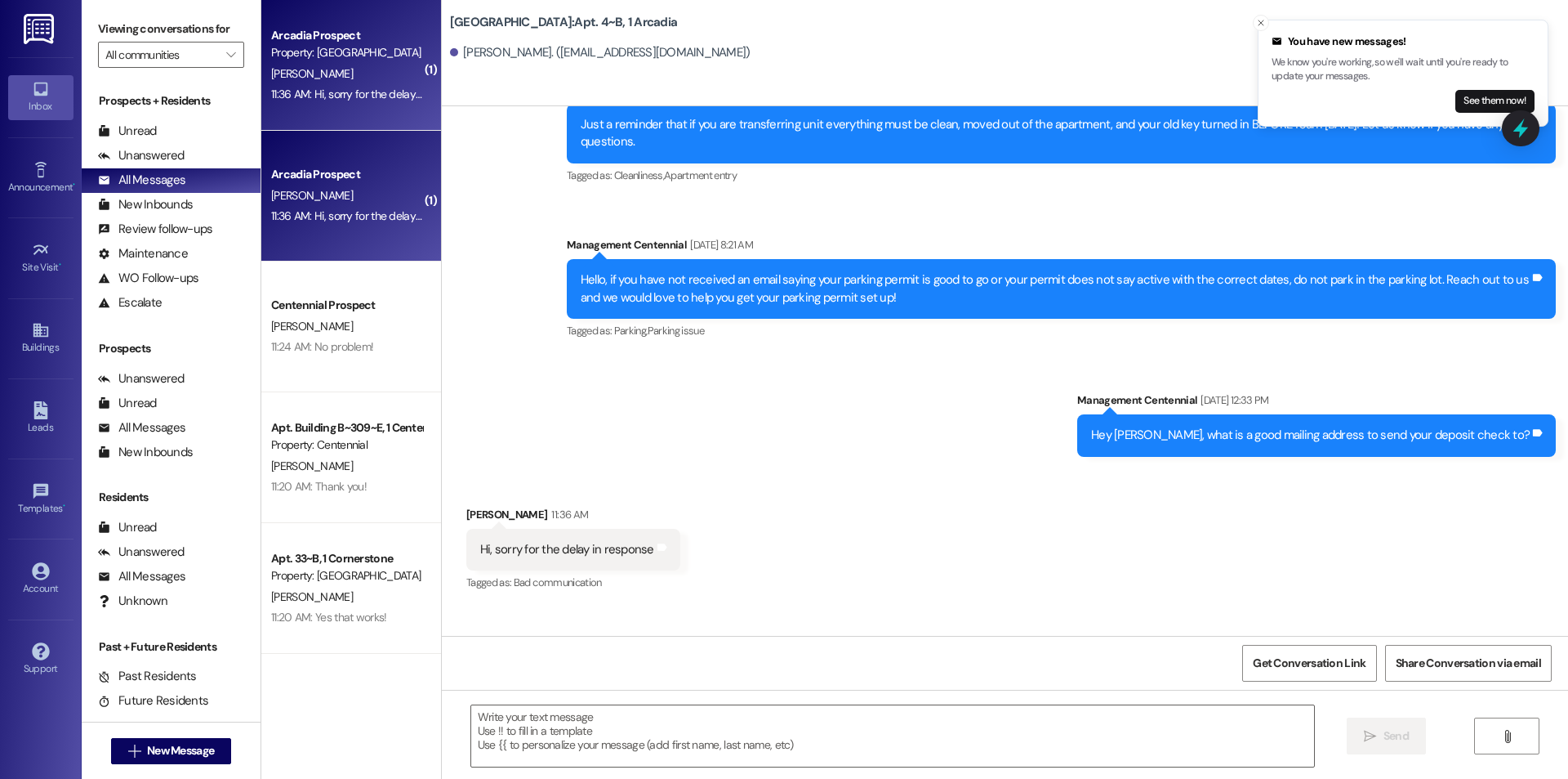
scroll to position [38183, 0]
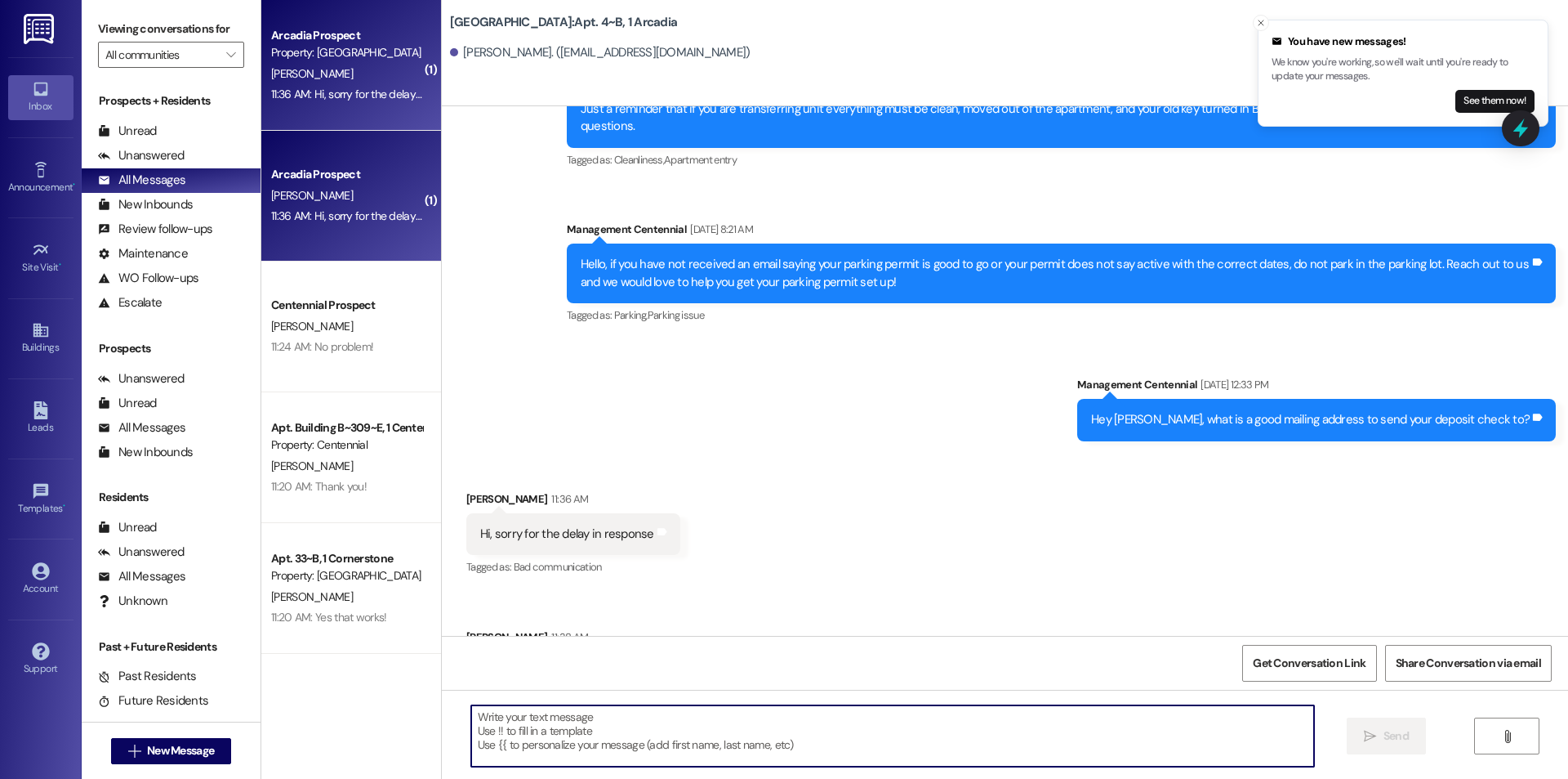
click at [613, 728] on textarea at bounding box center [892, 736] width 843 height 61
type textarea "Yes please!"
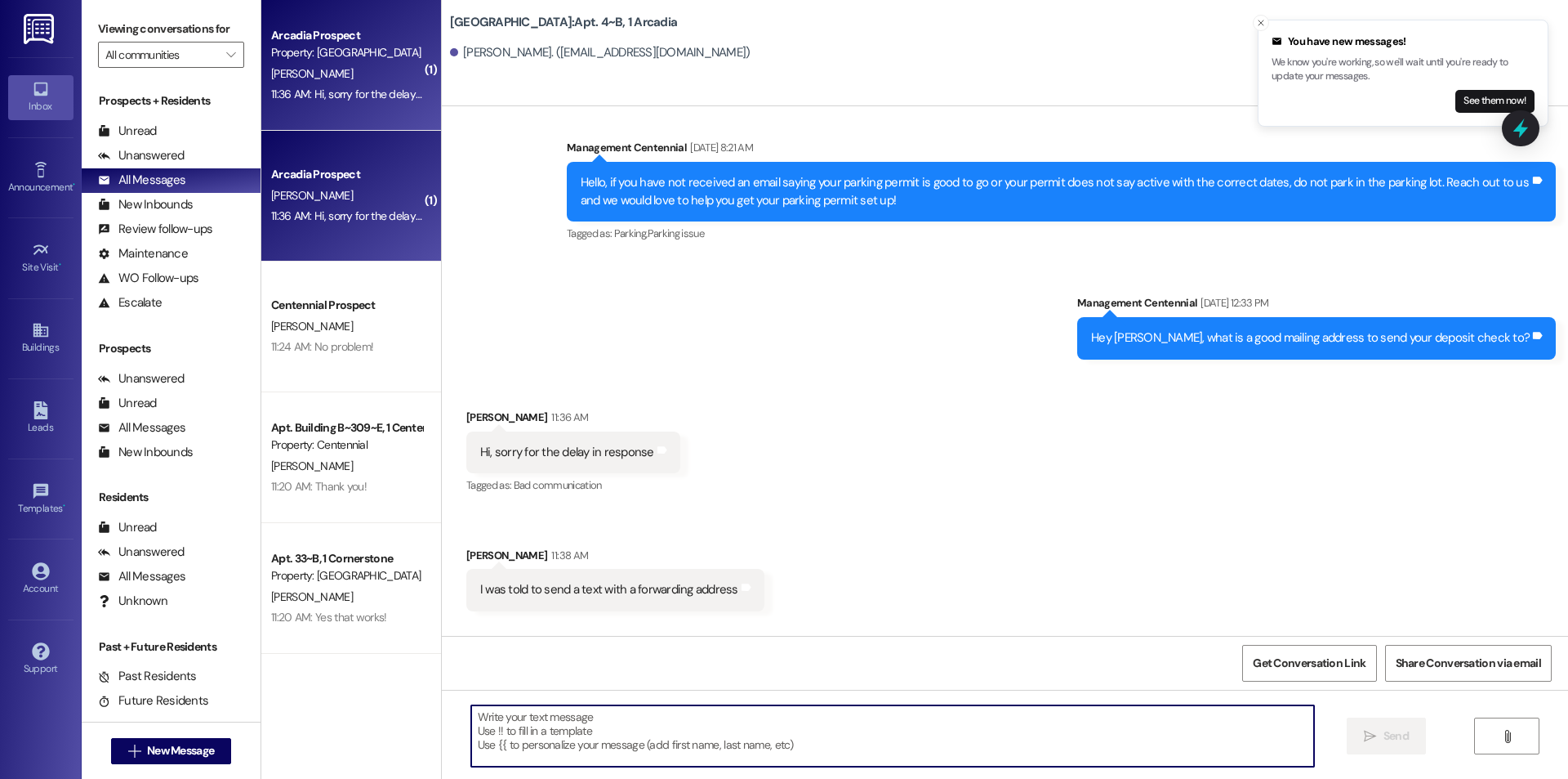
scroll to position [38297, 0]
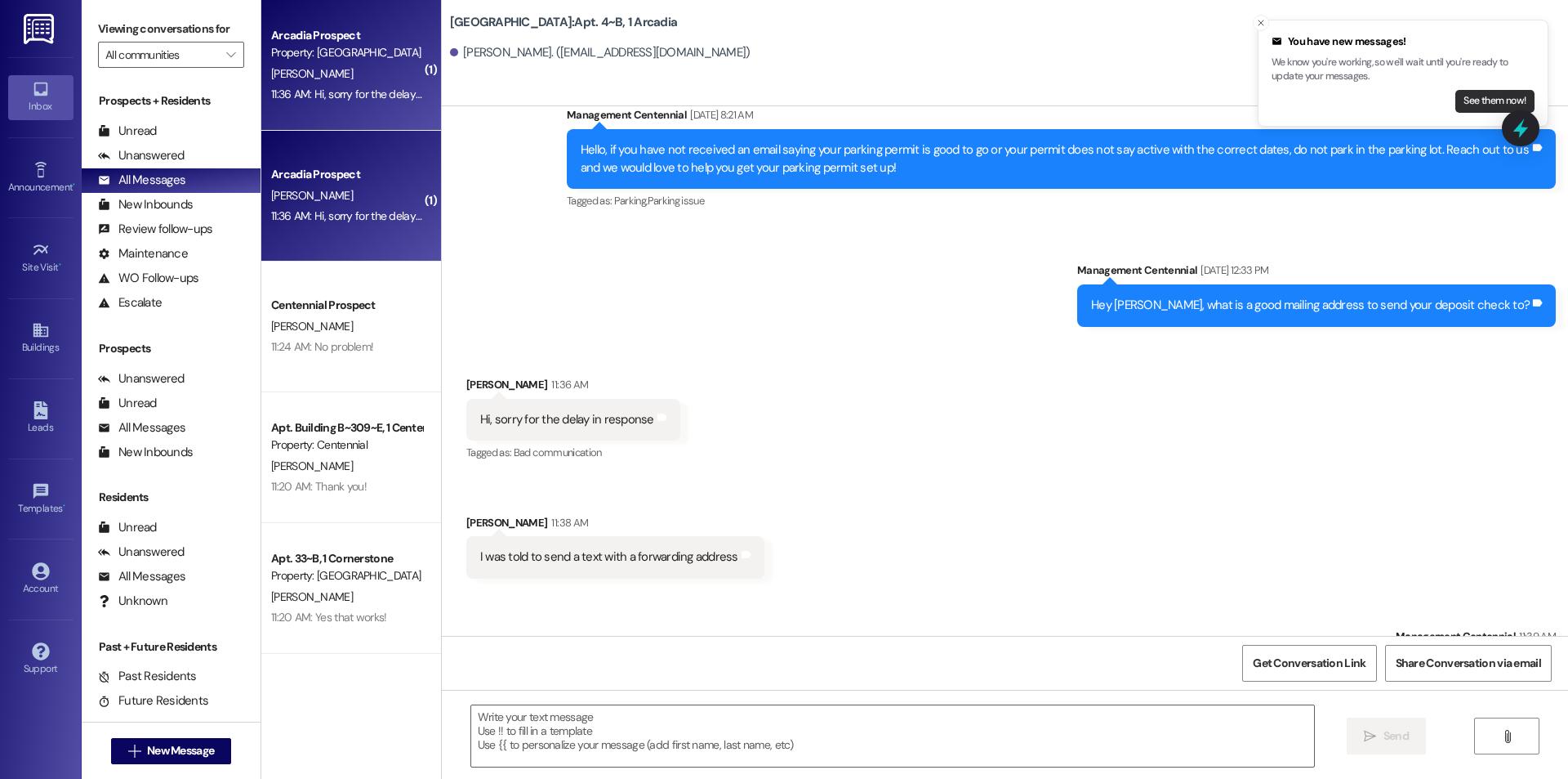
click at [1503, 91] on button "See them now!" at bounding box center [1495, 101] width 79 height 23
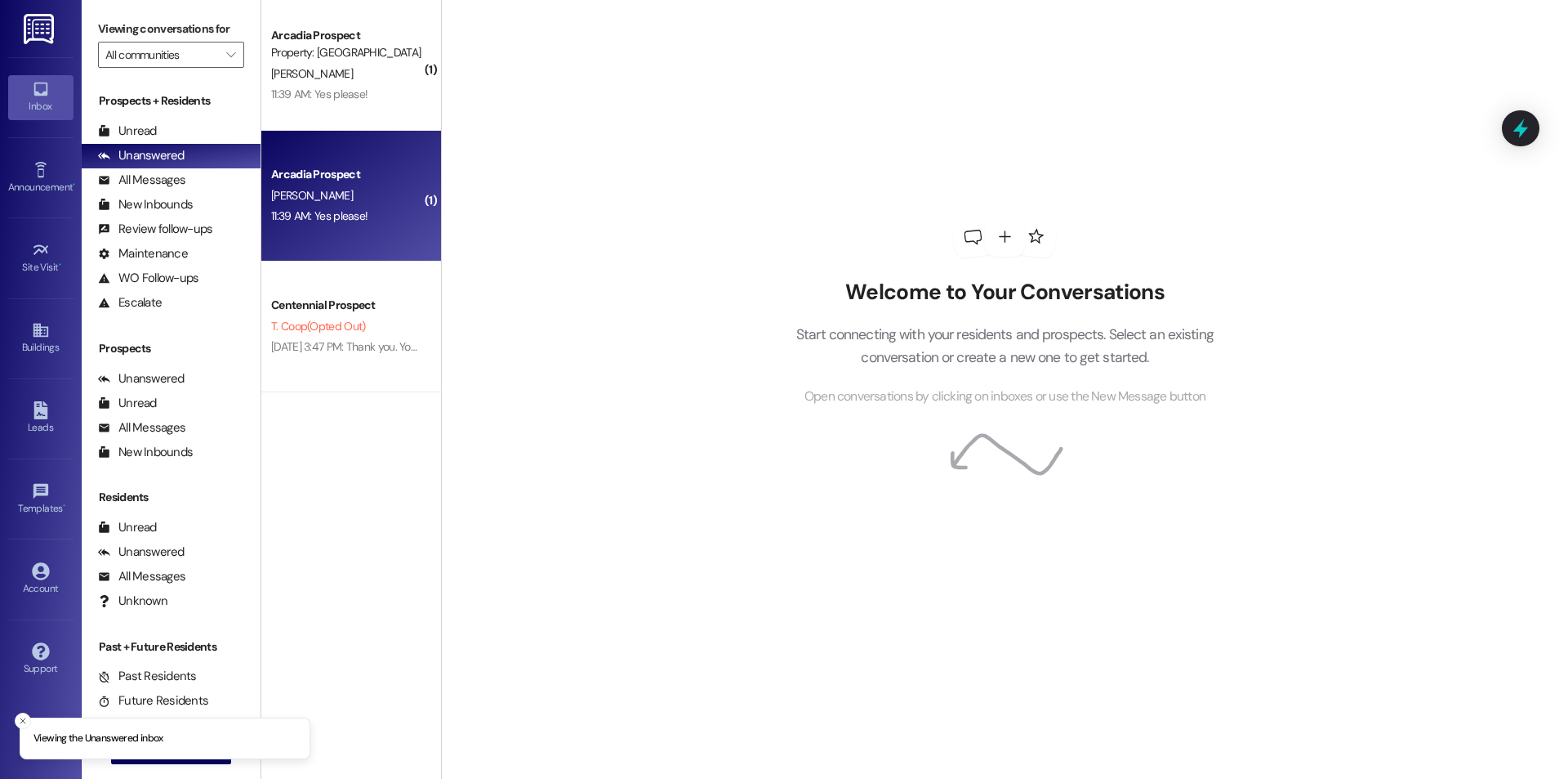
click at [340, 186] on div "[PERSON_NAME]" at bounding box center [347, 195] width 154 height 21
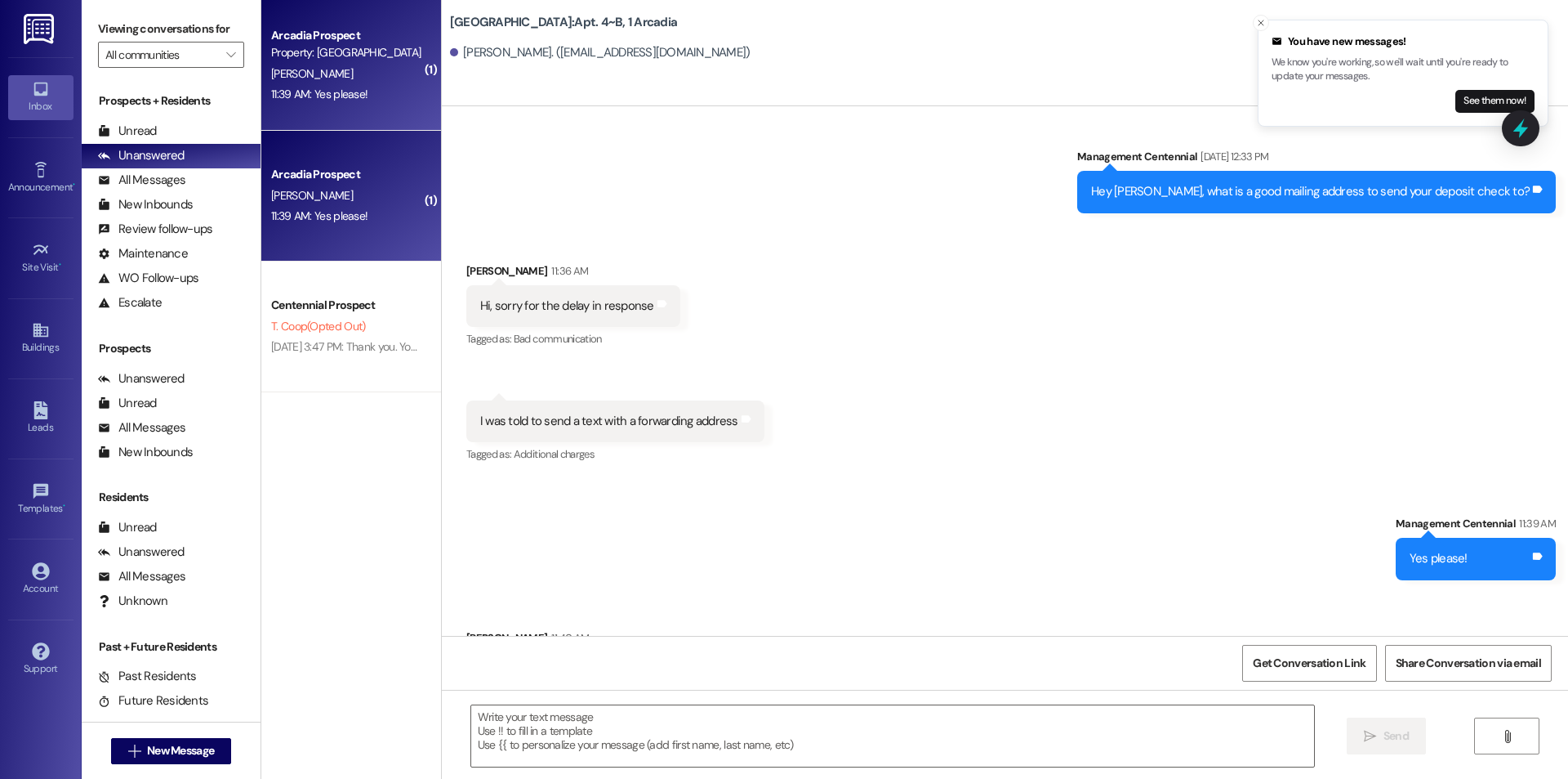
scroll to position [38411, 0]
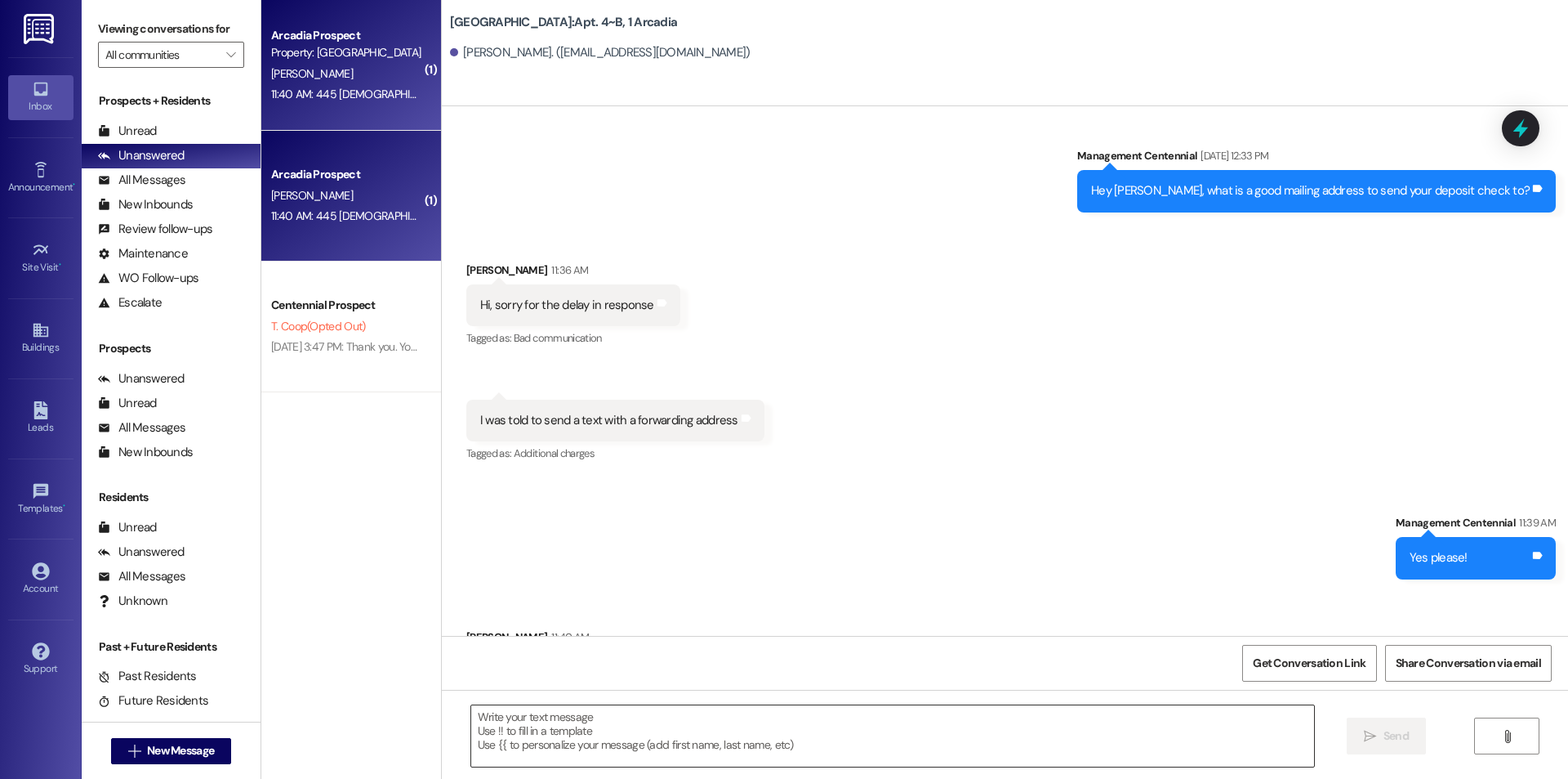
click at [614, 756] on textarea at bounding box center [892, 736] width 843 height 61
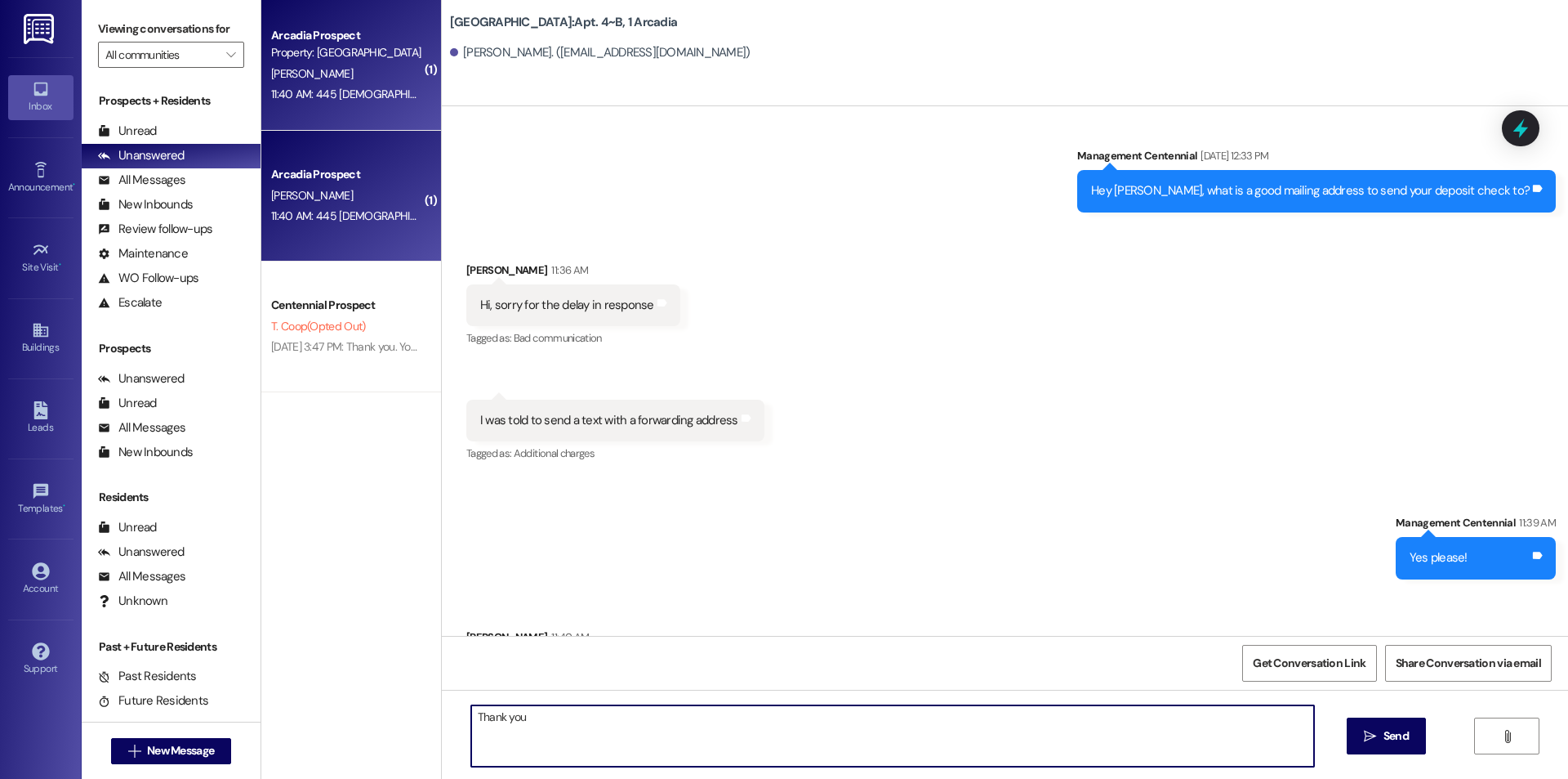
type textarea "Thank you!"
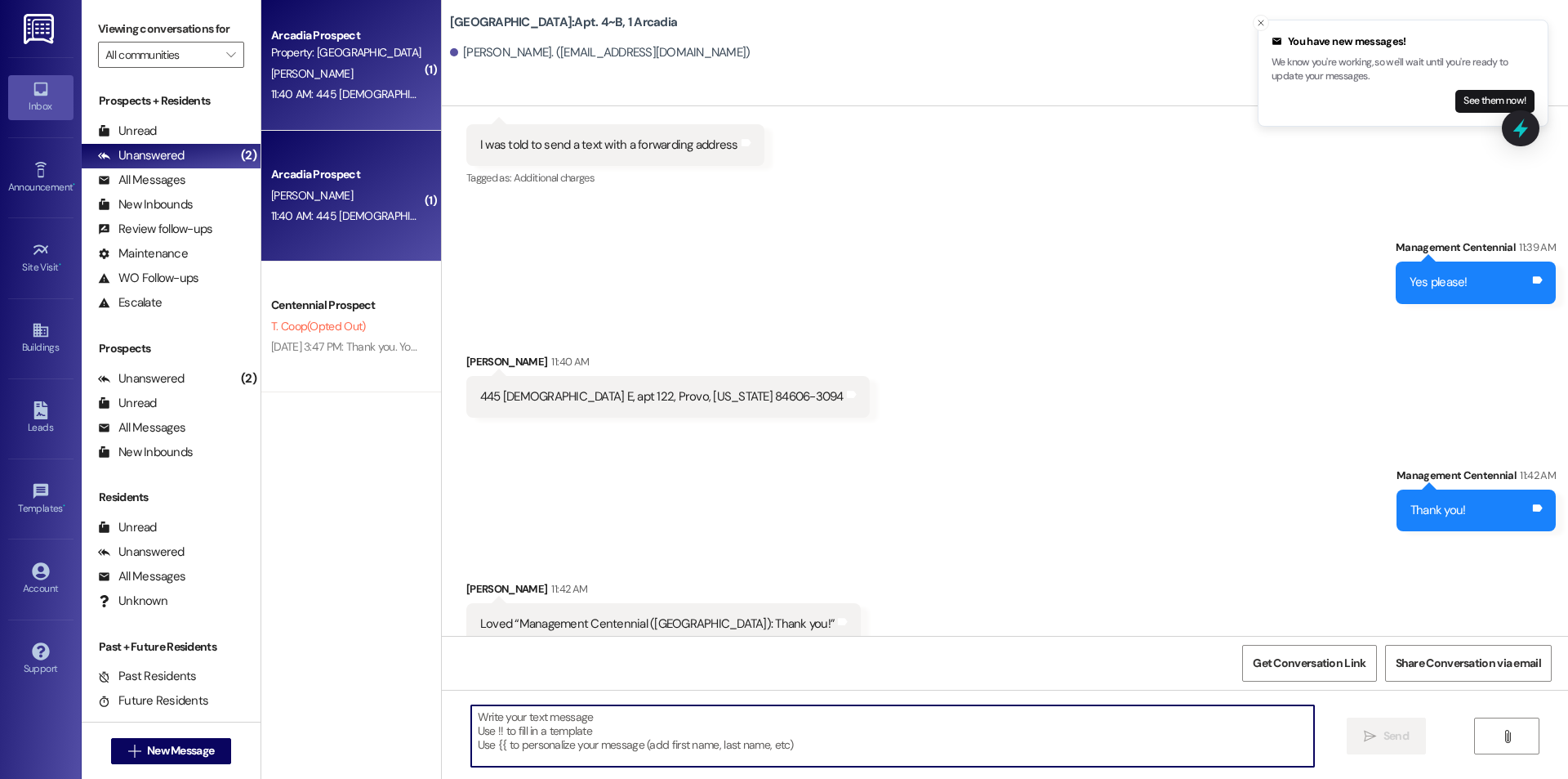
scroll to position [38753, 0]
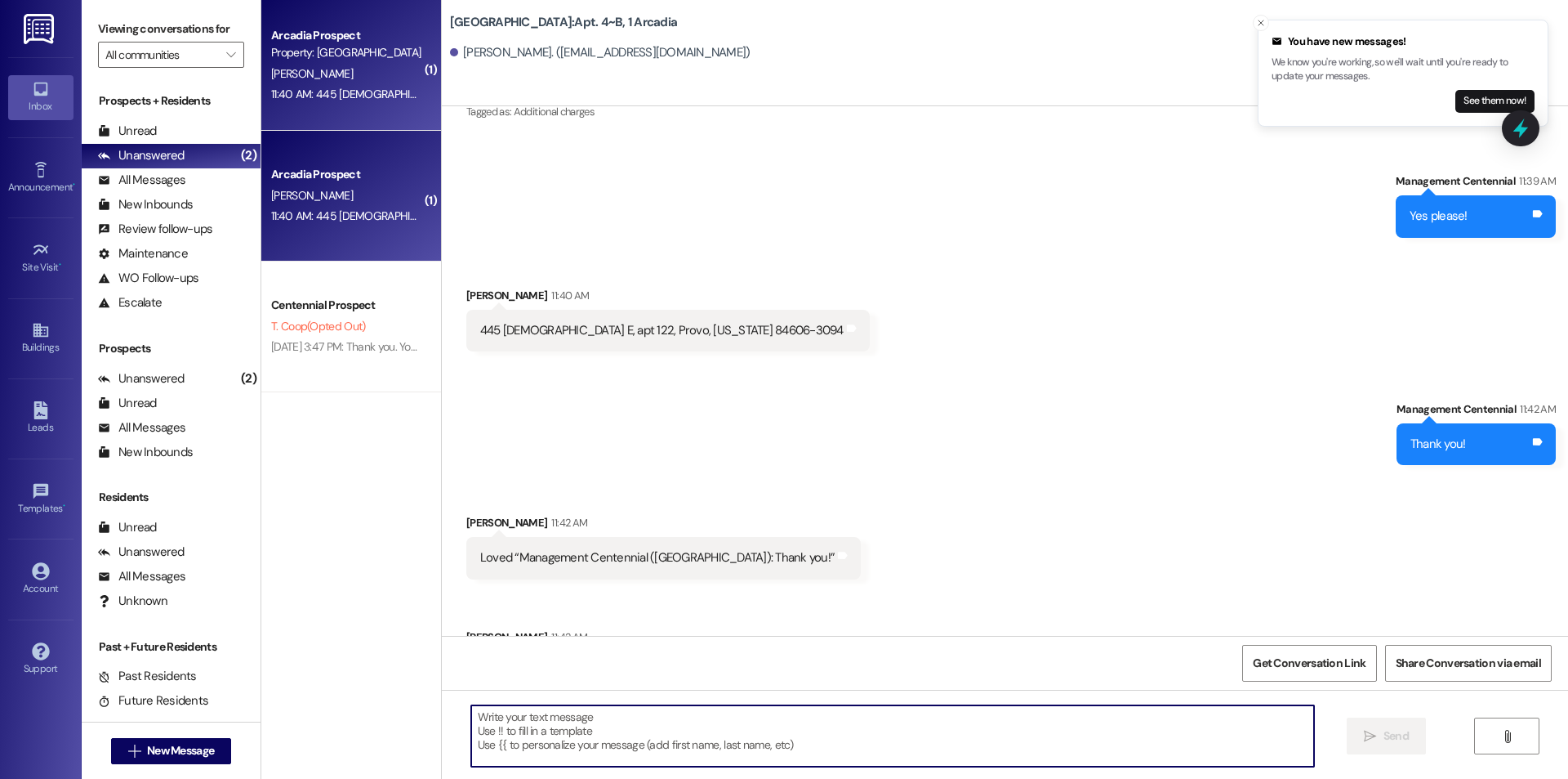
click at [595, 722] on textarea at bounding box center [892, 736] width 843 height 61
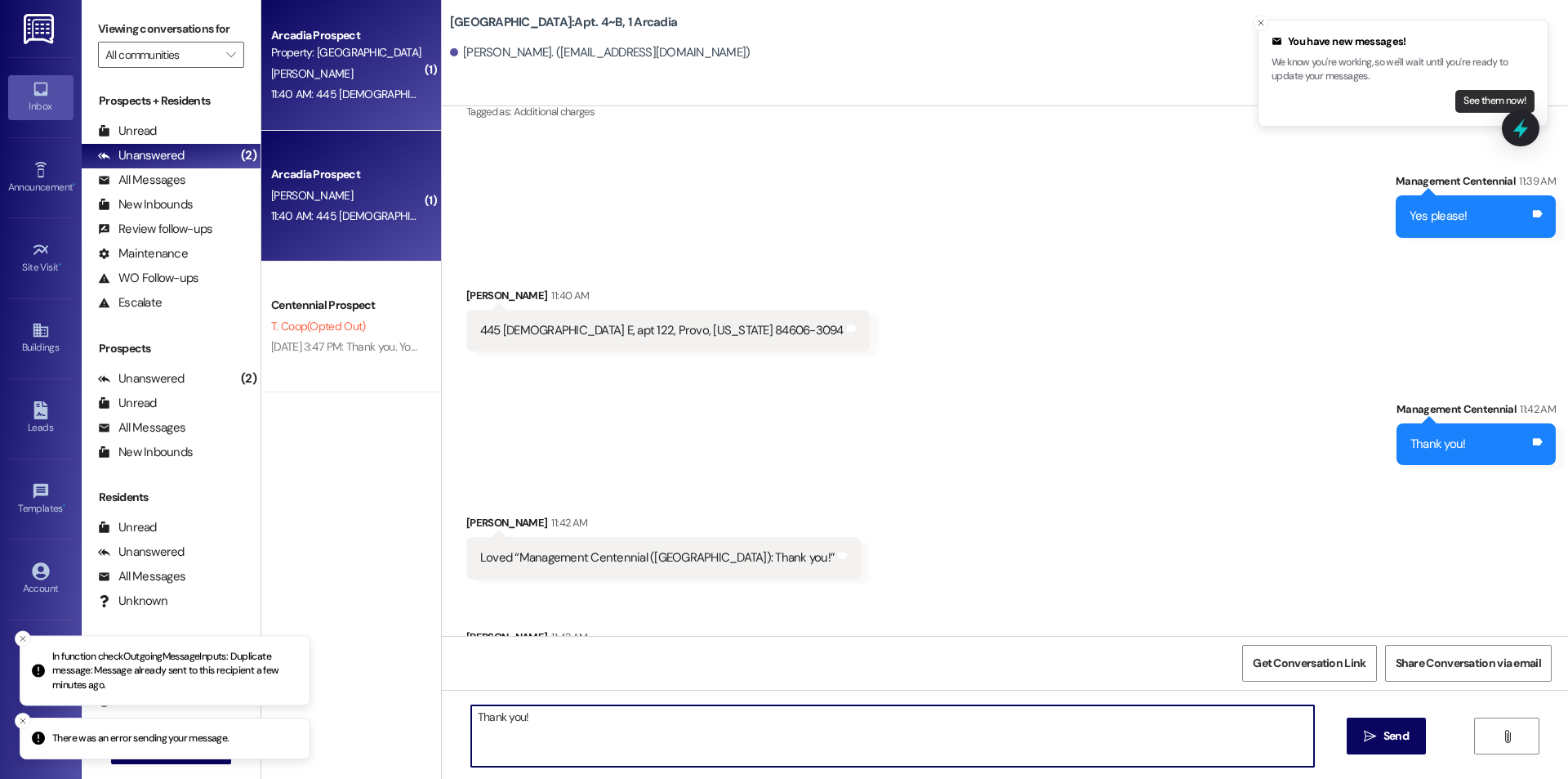
type textarea "Thank you!"
click at [1492, 95] on button "See them now!" at bounding box center [1495, 101] width 79 height 23
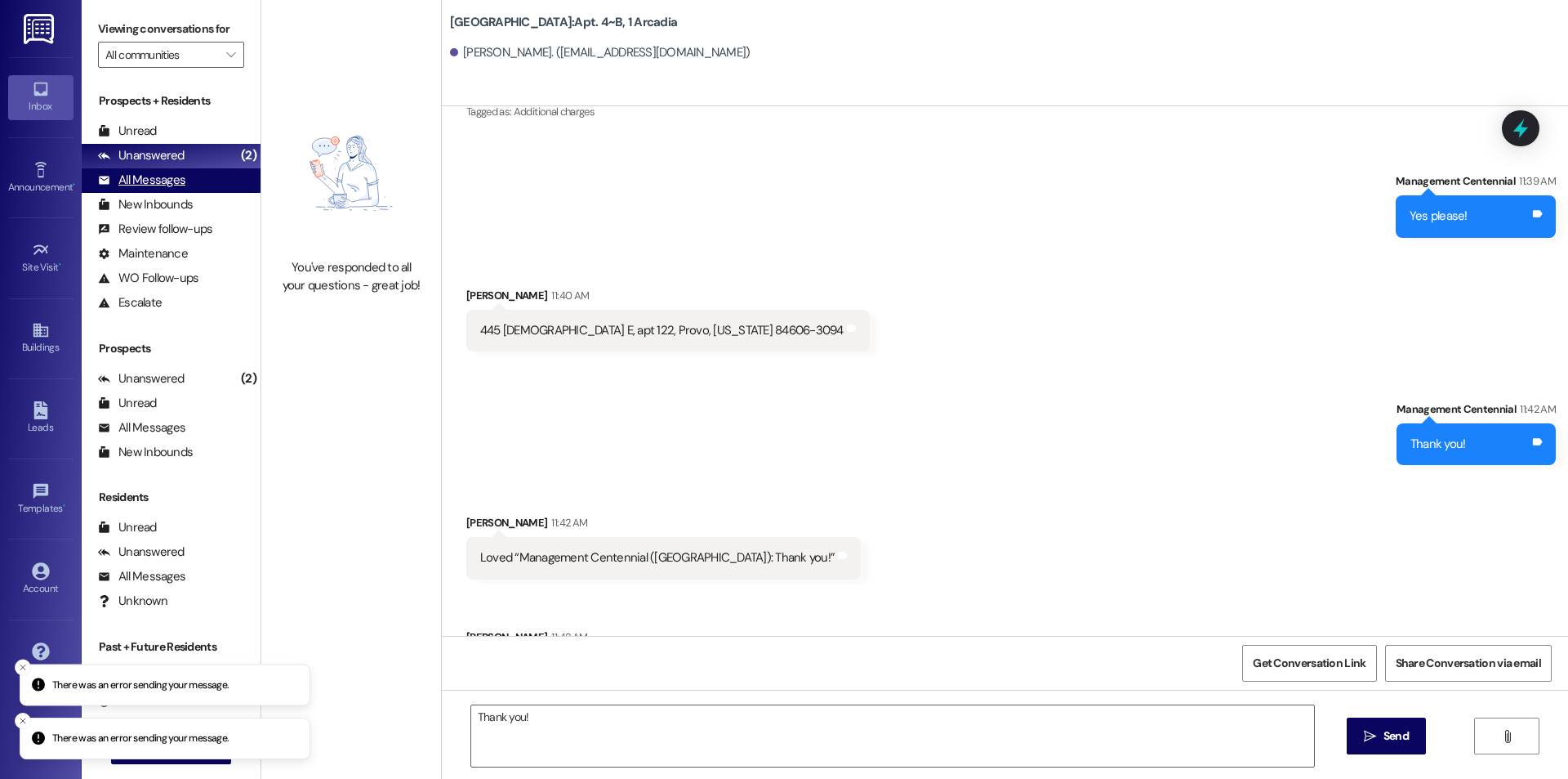
click at [151, 183] on div "All Messages" at bounding box center [142, 179] width 88 height 17
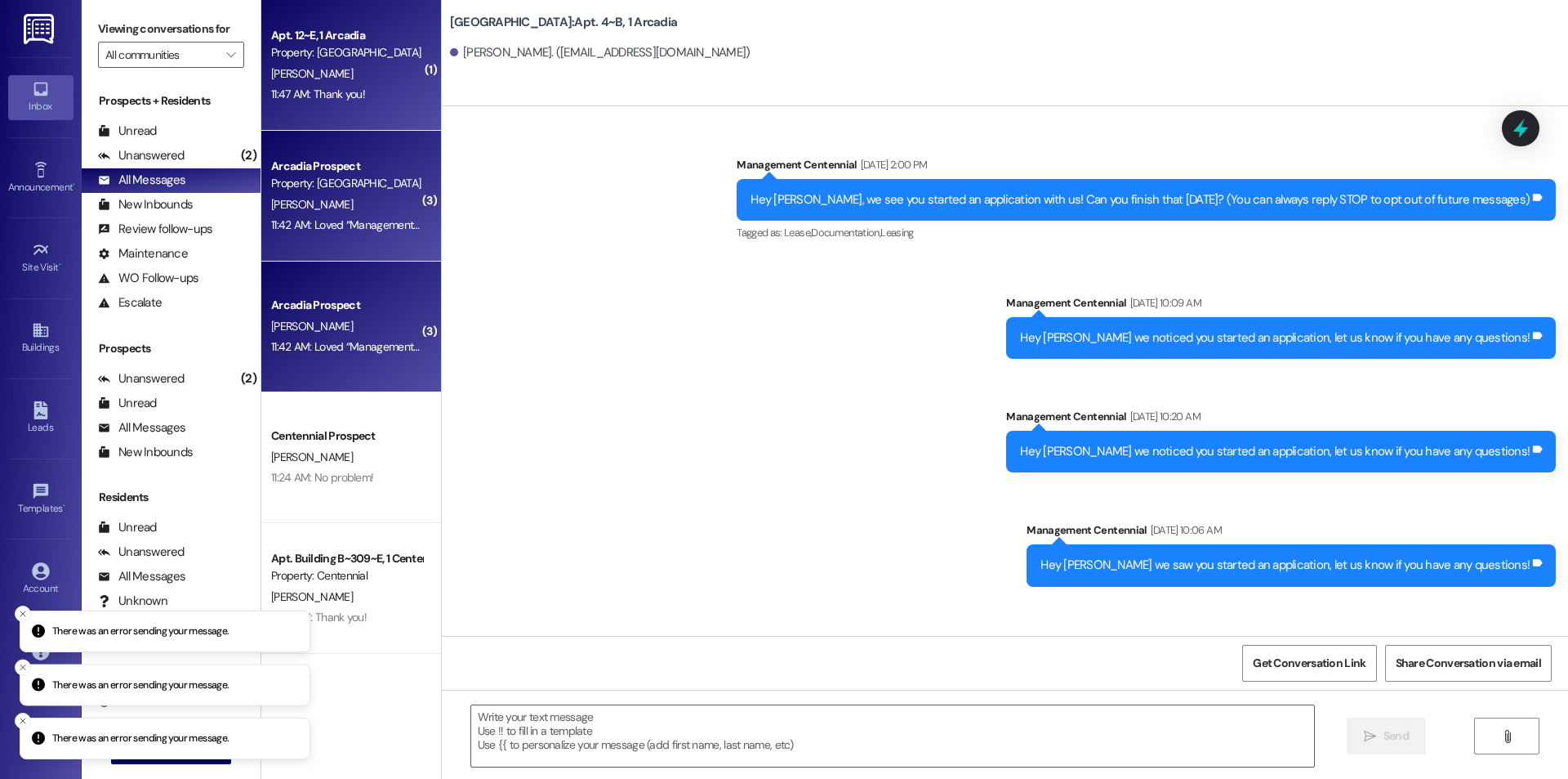
scroll to position [38819, 0]
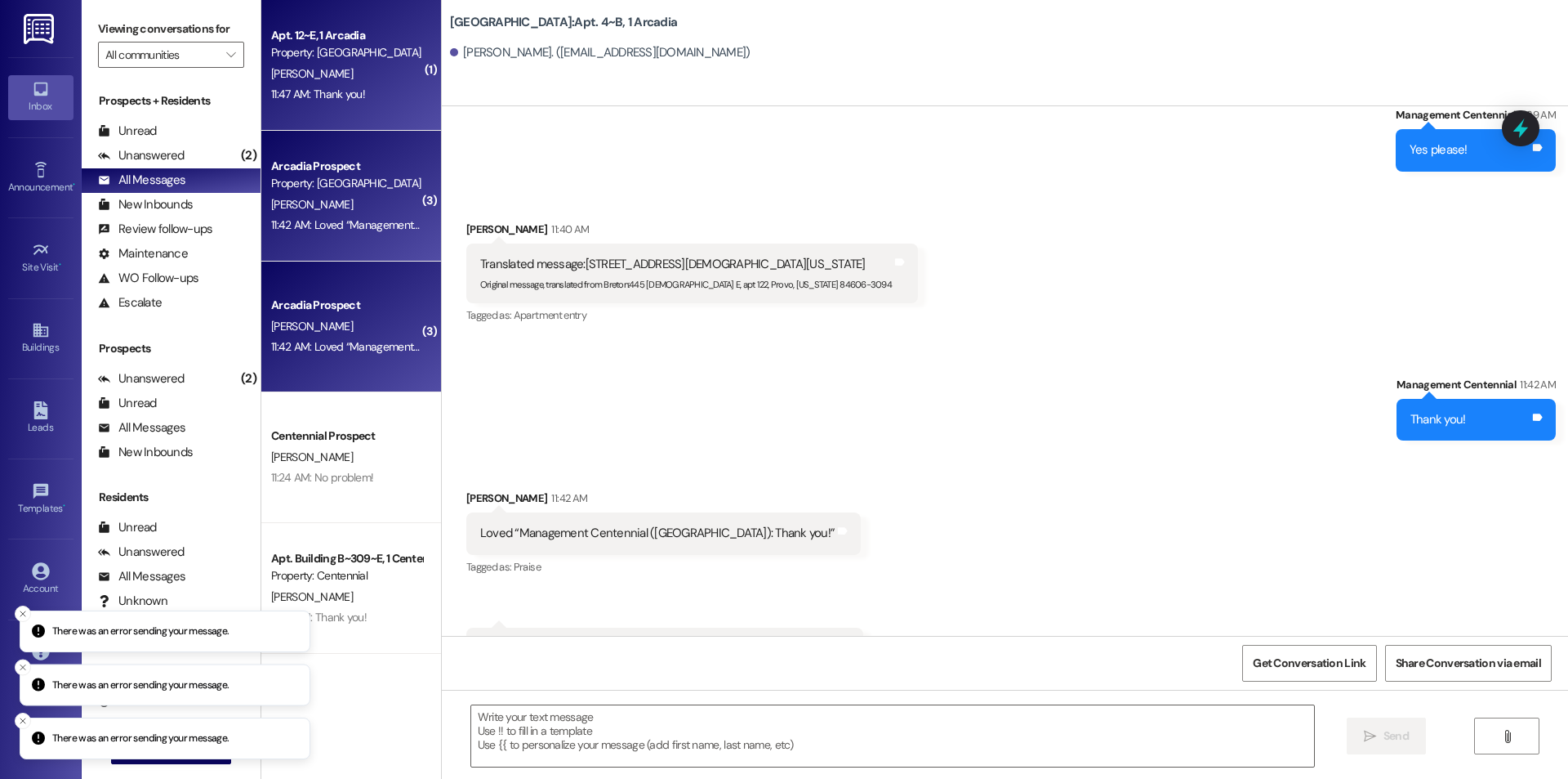
click at [357, 65] on div "[PERSON_NAME]" at bounding box center [347, 74] width 154 height 21
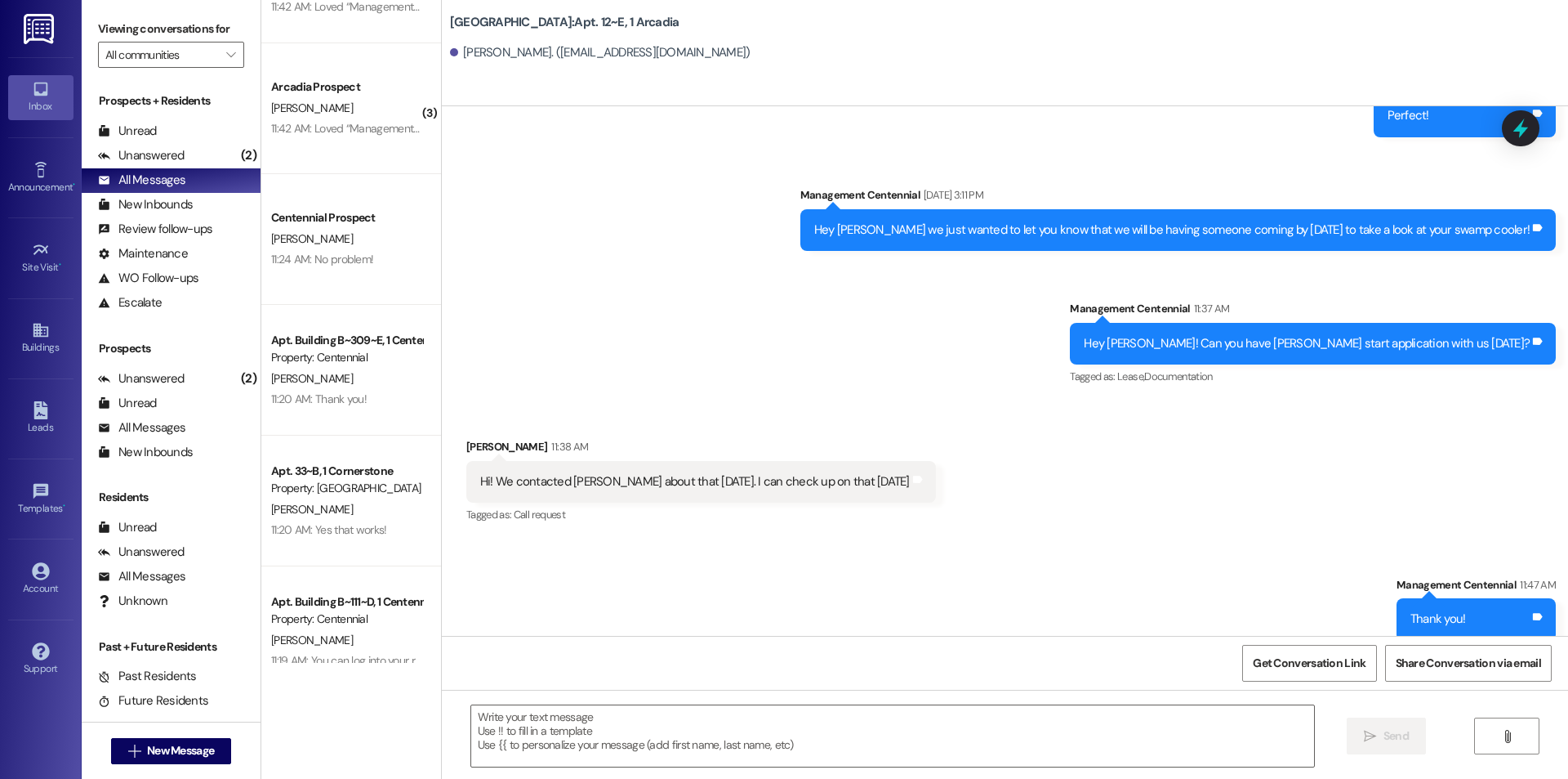
scroll to position [0, 0]
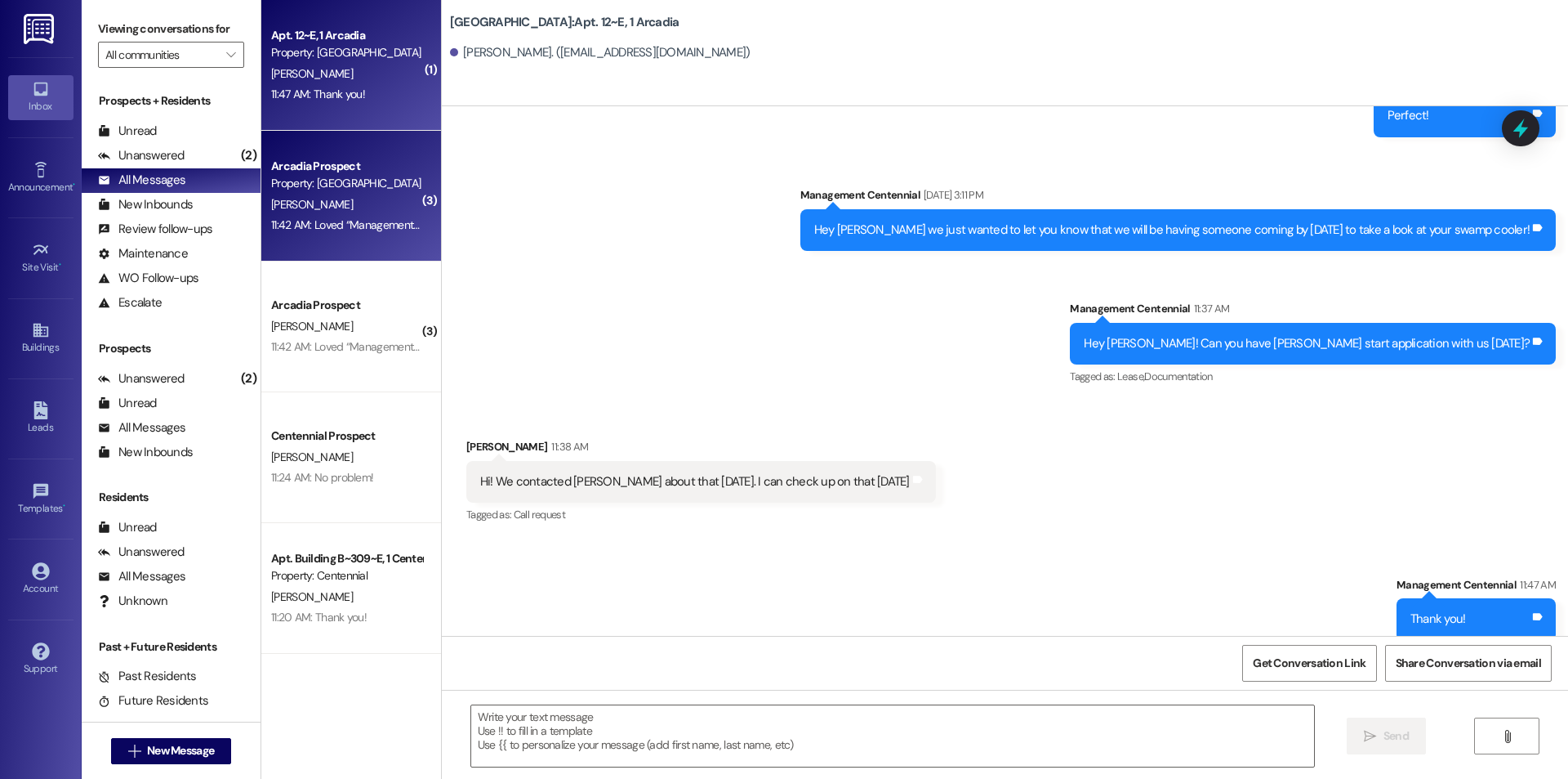
click at [331, 212] on div "[PERSON_NAME]" at bounding box center [347, 204] width 154 height 21
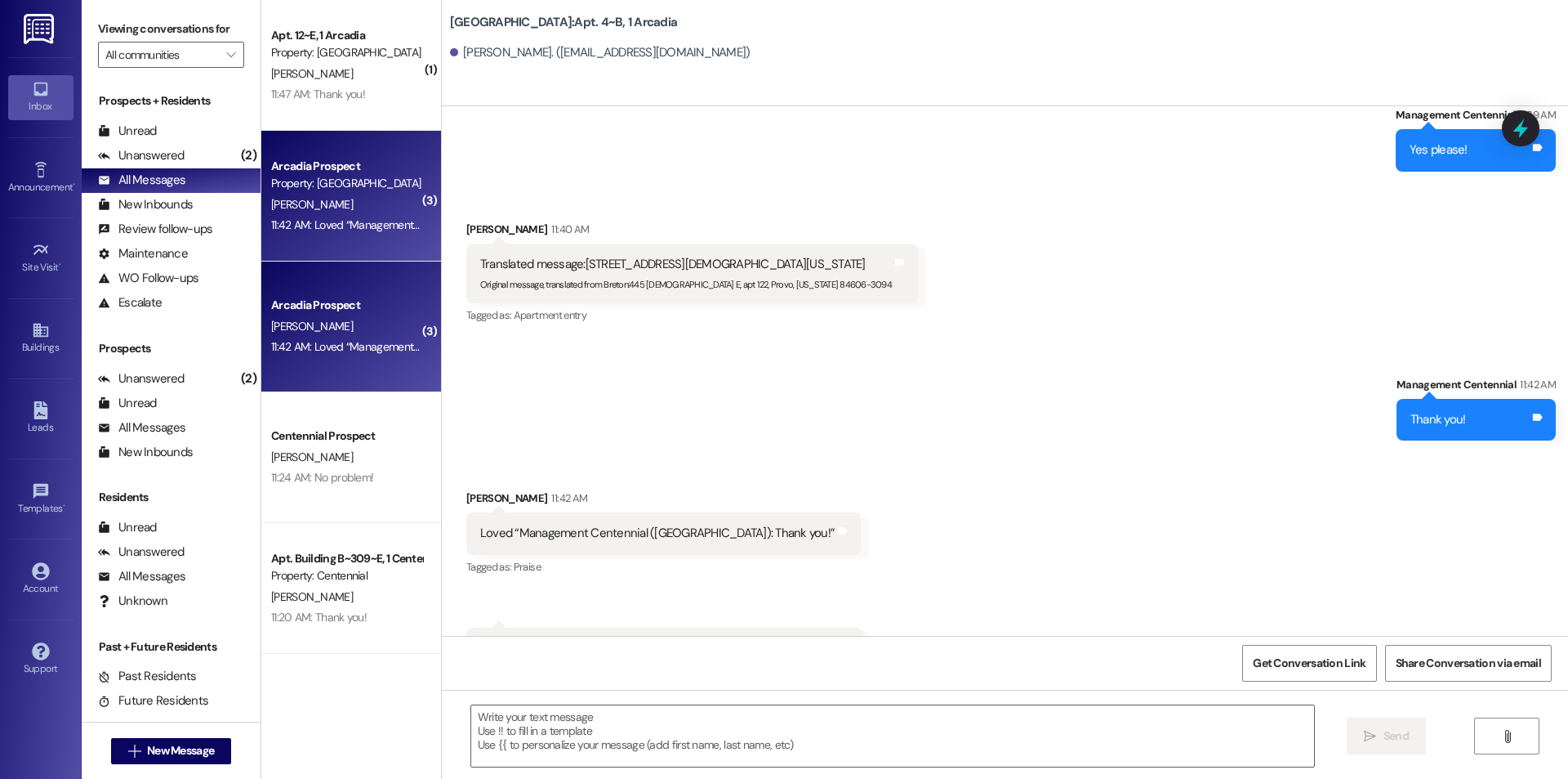
scroll to position [38820, 0]
